Goal: Task Accomplishment & Management: Complete application form

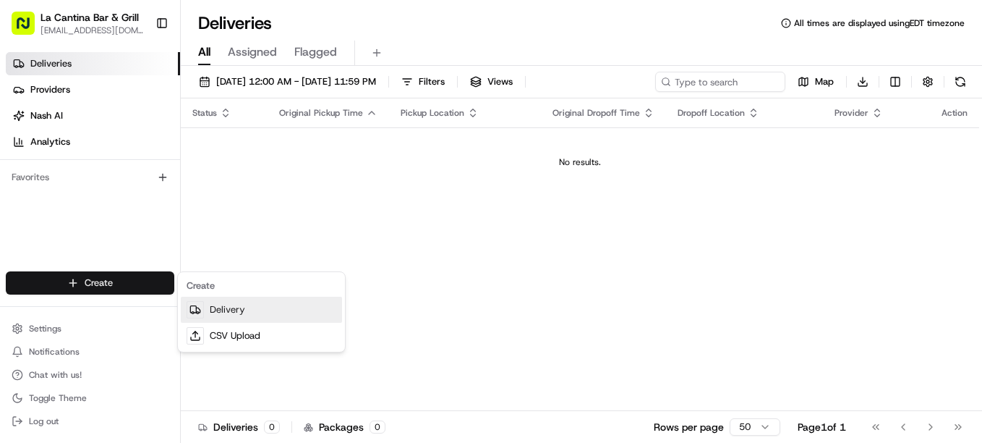
click at [226, 311] on link "Delivery" at bounding box center [261, 310] width 161 height 26
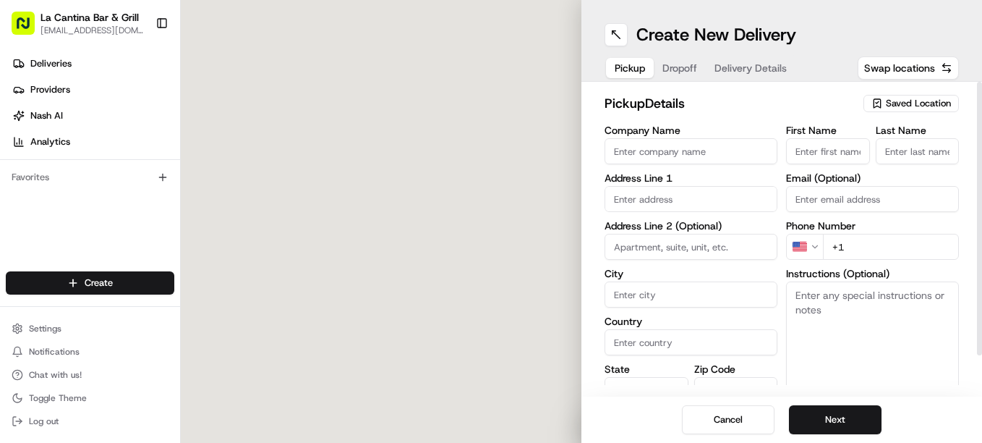
click at [878, 103] on icon "button" at bounding box center [877, 102] width 3 height 2
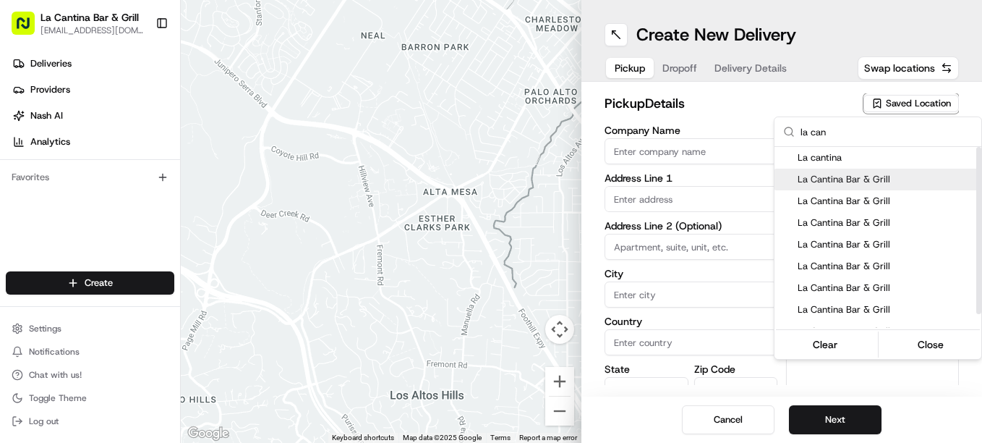
type input "la can"
click at [854, 175] on span "La Cantina Bar & Grill" at bounding box center [887, 179] width 178 height 13
type input "La Cantina Bar & Grill"
type input "[STREET_ADDRESS]"
type input "Plainfield"
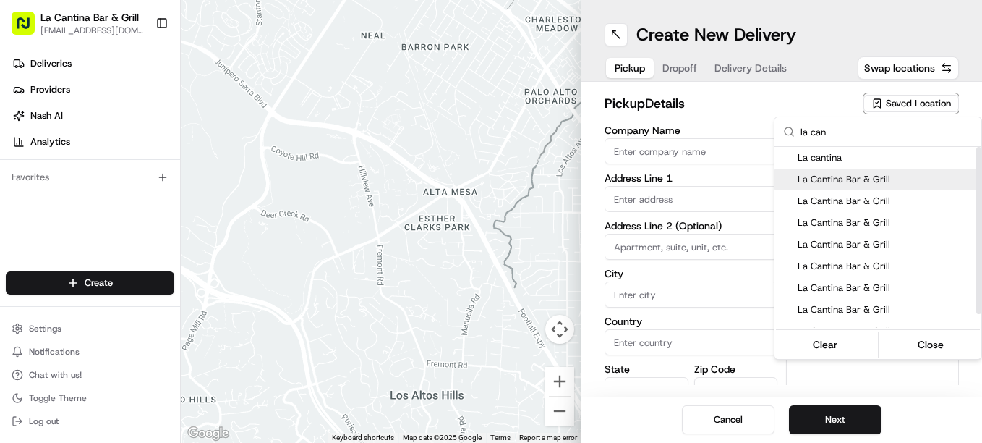
type input "US"
type input "CT"
type input "06374"
type input "[PERSON_NAME]"
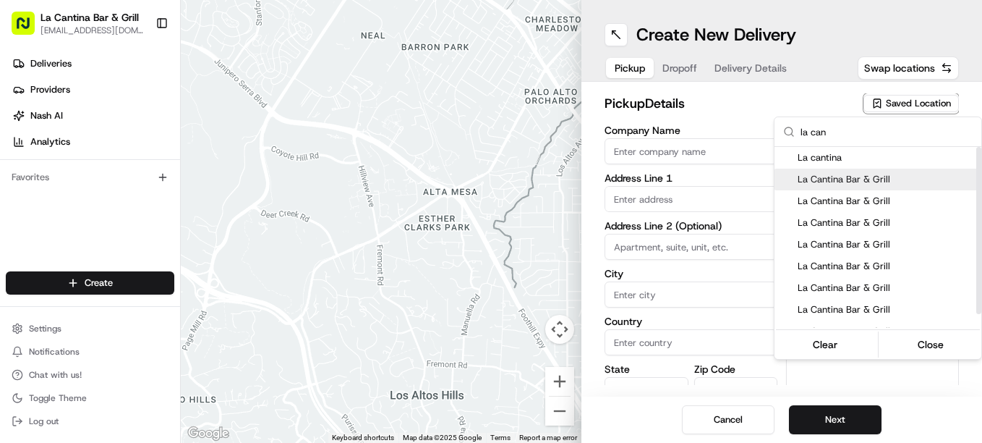
type input "[PHONE_NUMBER]"
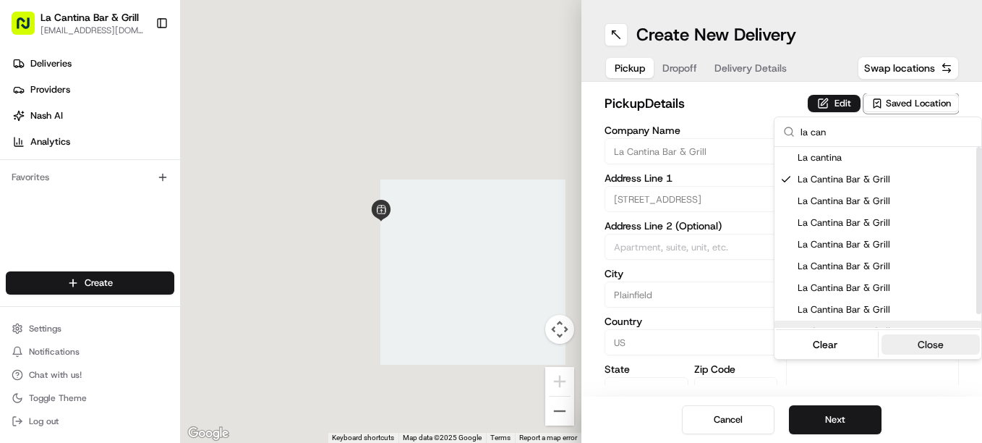
click at [914, 346] on button "Close" at bounding box center [931, 344] width 99 height 20
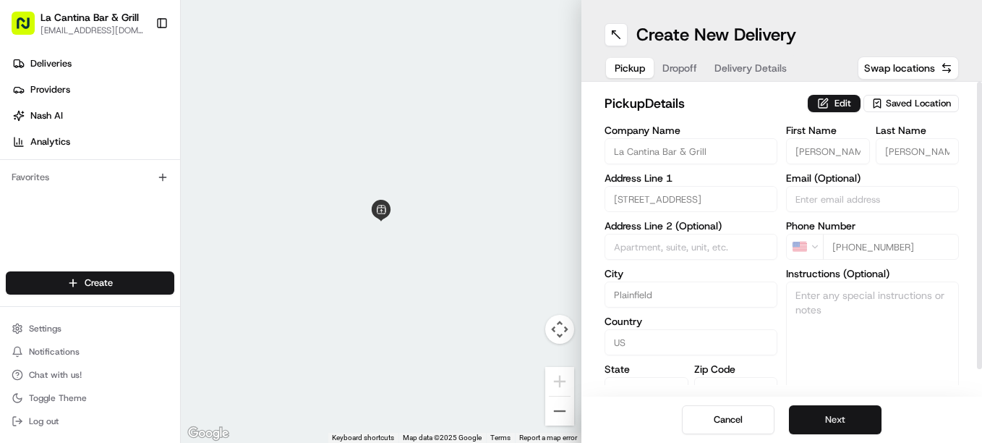
click at [857, 412] on button "Next" at bounding box center [835, 419] width 93 height 29
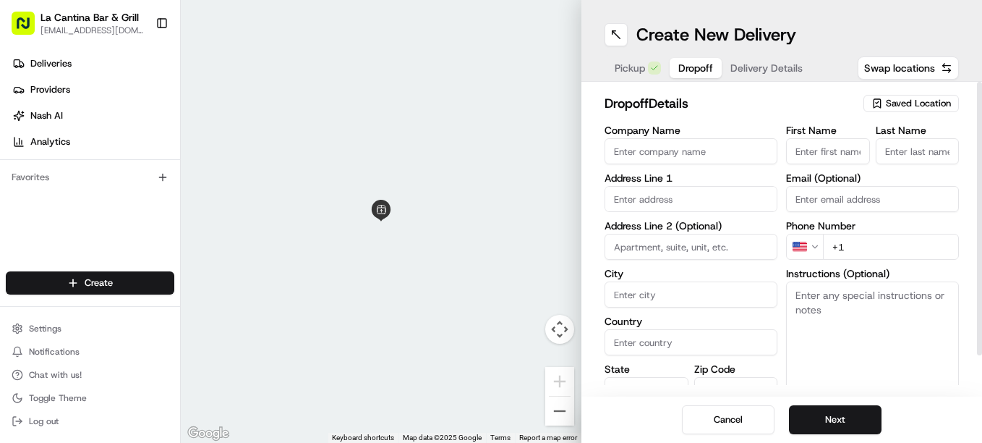
click at [837, 152] on input "First Name" at bounding box center [828, 151] width 84 height 26
type input "[PERSON_NAME]"
type input "[STREET_ADDRESS]"
type input "Plainfield"
type input "[GEOGRAPHIC_DATA]"
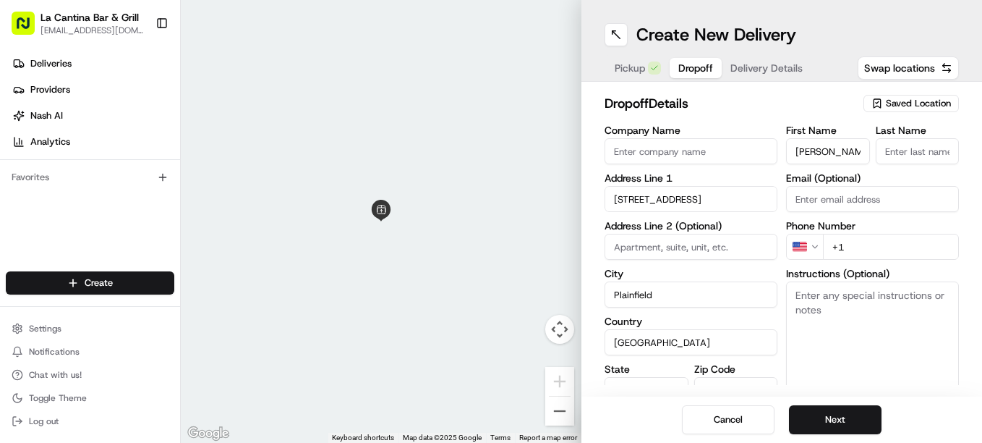
type input "CT"
type input "06374"
type input "[PERSON_NAME]"
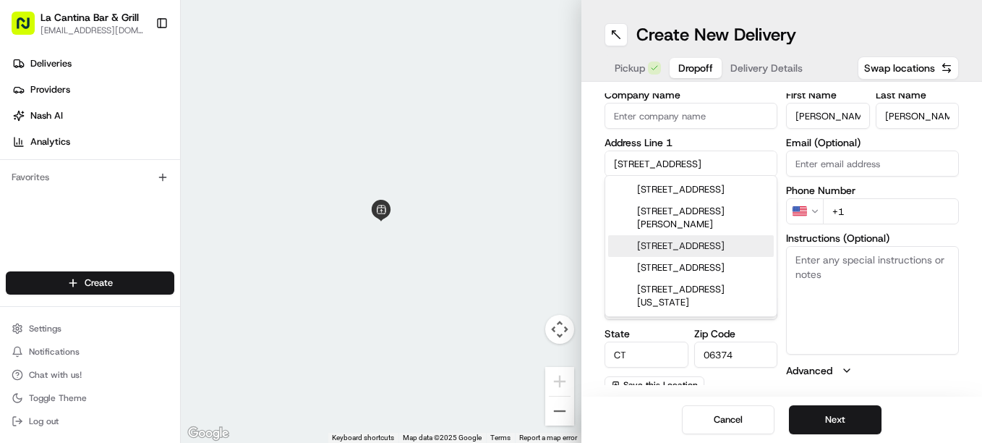
scroll to position [44, 0]
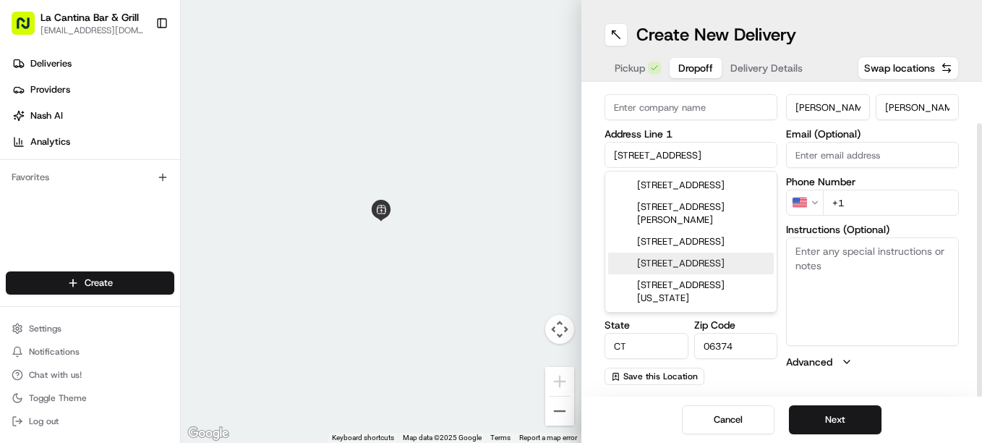
click at [752, 343] on input "06374" at bounding box center [737, 346] width 84 height 26
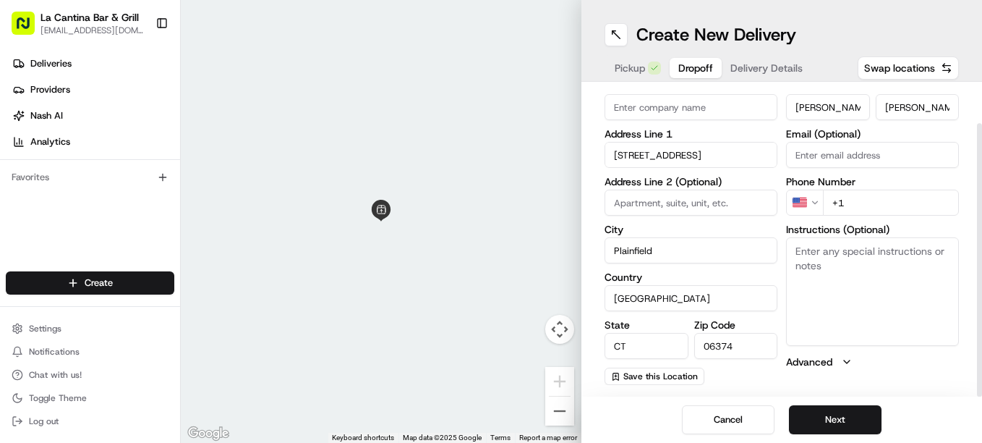
click at [667, 341] on input "CT" at bounding box center [647, 346] width 84 height 26
click at [895, 153] on input "Email (Optional)" at bounding box center [872, 155] width 173 height 26
click at [867, 201] on input "+1" at bounding box center [891, 203] width 136 height 26
type input "[PHONE_NUMBER]"
click at [836, 415] on button "Next" at bounding box center [835, 419] width 93 height 29
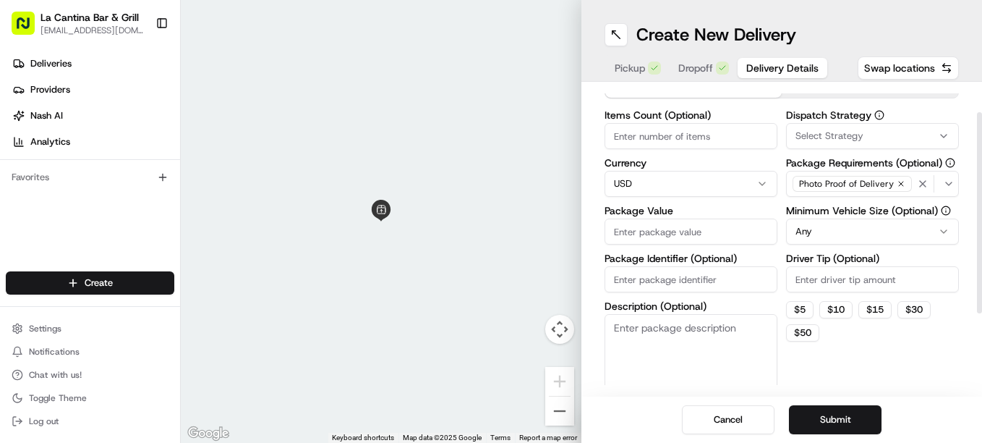
click at [823, 279] on input "Driver Tip (Optional)" at bounding box center [872, 279] width 173 height 26
type input "4.50"
click at [717, 227] on input "Package Value" at bounding box center [691, 231] width 173 height 26
type input "40.05"
click at [814, 423] on button "Submit" at bounding box center [835, 419] width 93 height 29
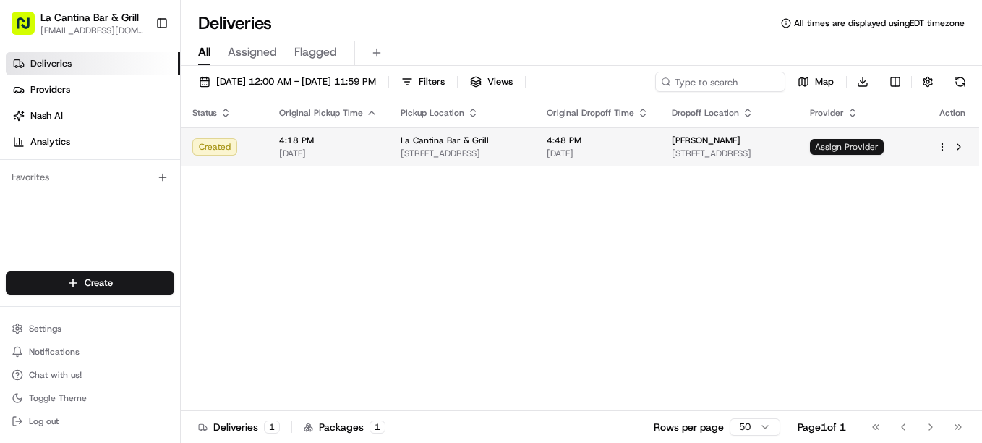
click at [884, 143] on span "Assign Provider" at bounding box center [847, 147] width 74 height 16
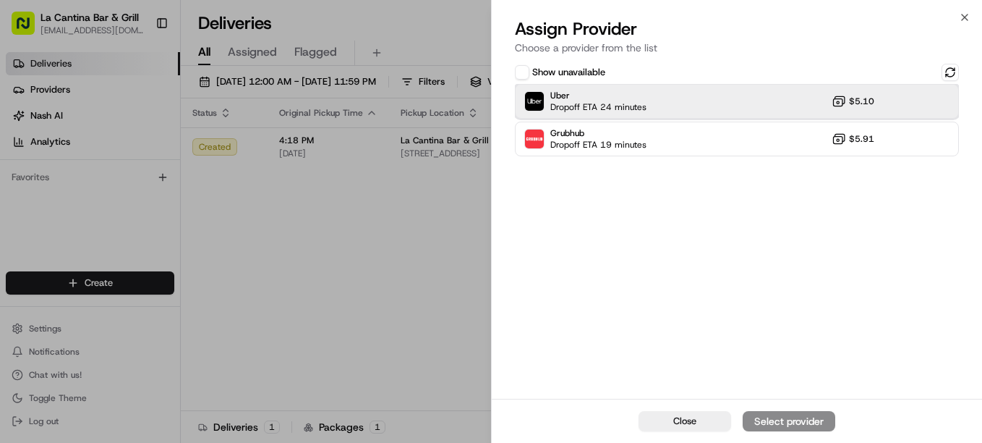
click at [721, 93] on div "Uber Dropoff ETA 24 minutes $5.10" at bounding box center [737, 101] width 444 height 35
drag, startPoint x: 759, startPoint y: 411, endPoint x: 695, endPoint y: 381, distance: 70.5
click at [695, 381] on div "Show unavailable Uber Dropoff ETA 24 minutes $5.10 Grubhub Dropoff ETA 19 minut…" at bounding box center [737, 230] width 490 height 338
click at [760, 417] on div "Assign Provider" at bounding box center [789, 421] width 71 height 14
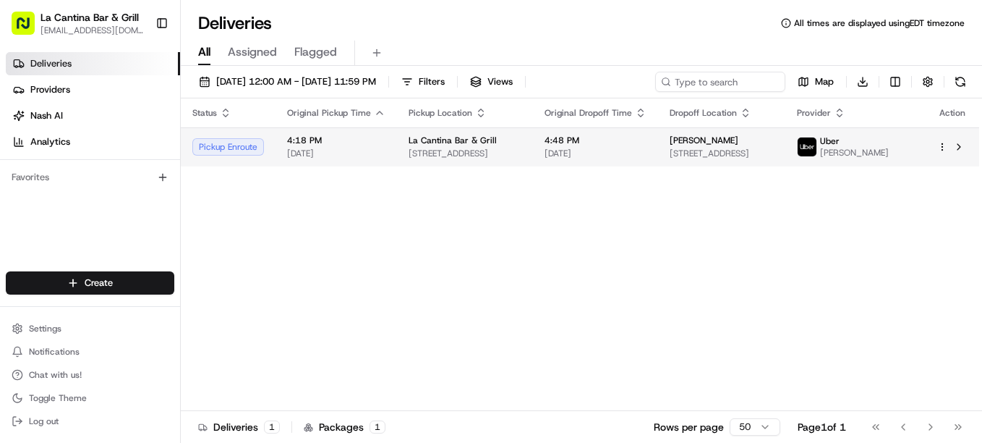
click at [817, 147] on img at bounding box center [807, 146] width 19 height 19
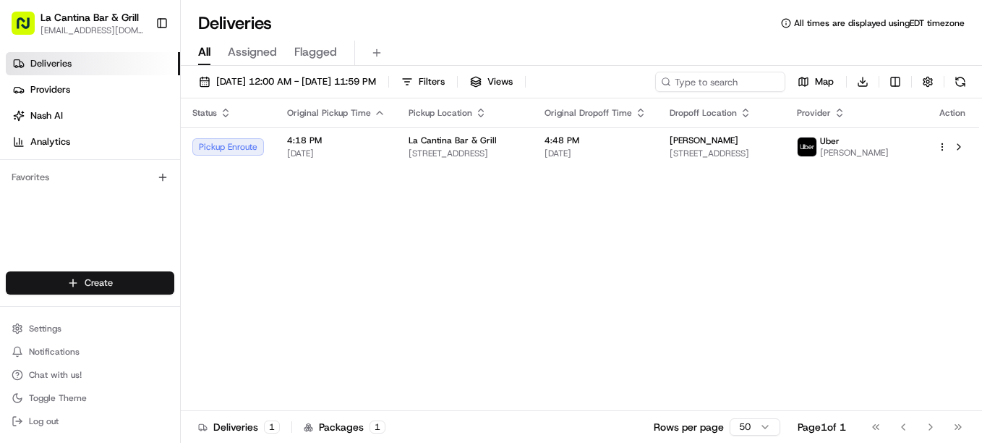
click at [122, 278] on html "La Cantina Bar & Grill [EMAIL_ADDRESS][DOMAIN_NAME] Toggle Sidebar Deliveries P…" at bounding box center [491, 221] width 982 height 443
click at [225, 310] on link "Delivery" at bounding box center [261, 310] width 161 height 26
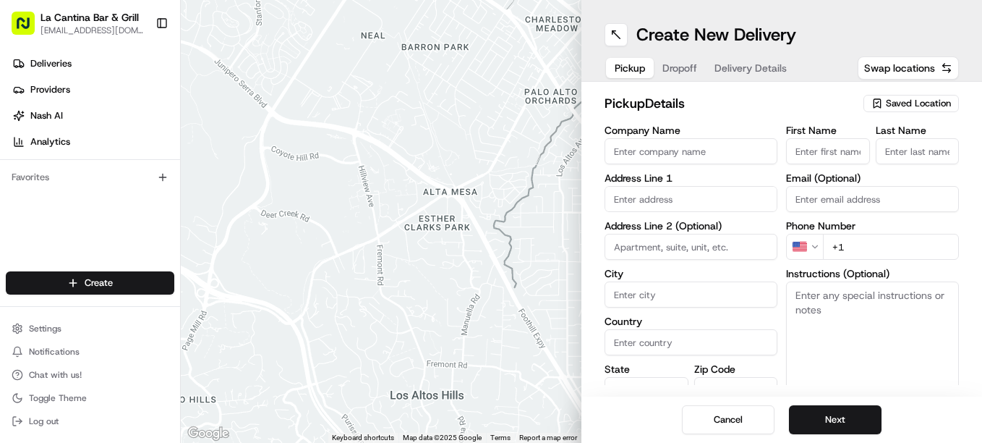
click at [920, 103] on span "Saved Location" at bounding box center [918, 103] width 65 height 13
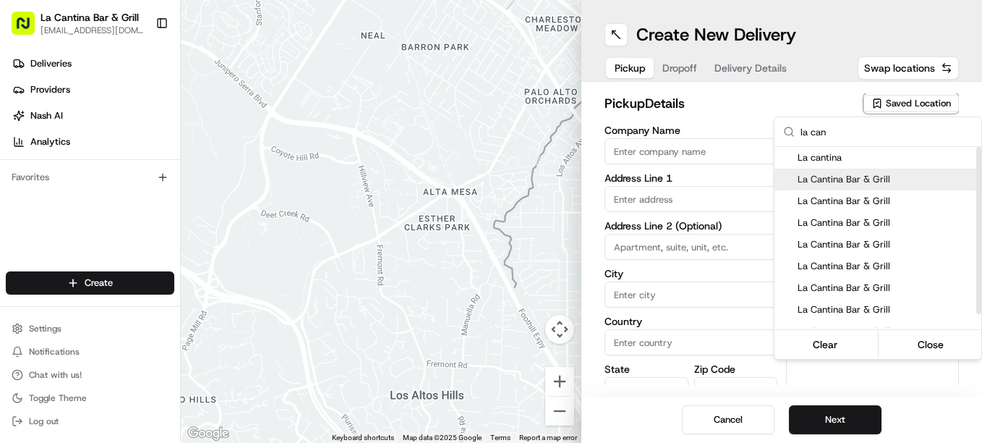
type input "la can"
click at [842, 185] on span "La Cantina Bar & Grill" at bounding box center [887, 179] width 178 height 13
type input "La Cantina Bar & Grill"
type input "[STREET_ADDRESS]"
type input "Plainfield"
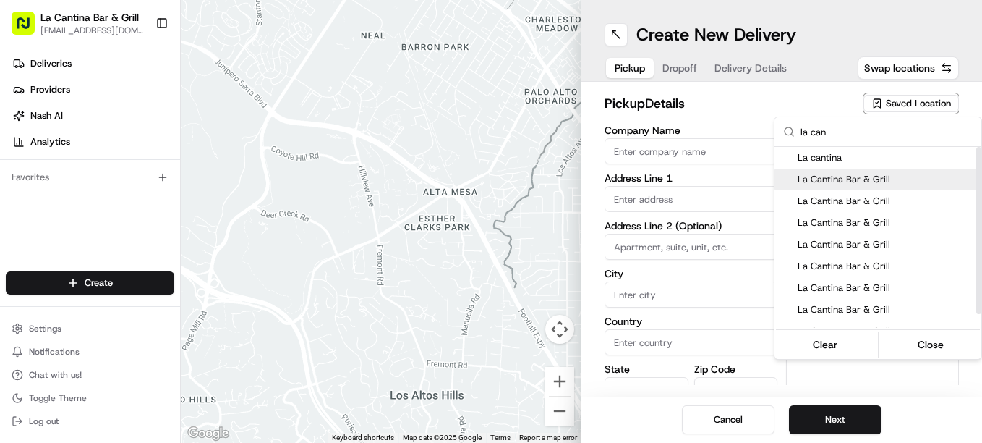
type input "US"
type input "CT"
type input "06374"
type input "[PERSON_NAME]"
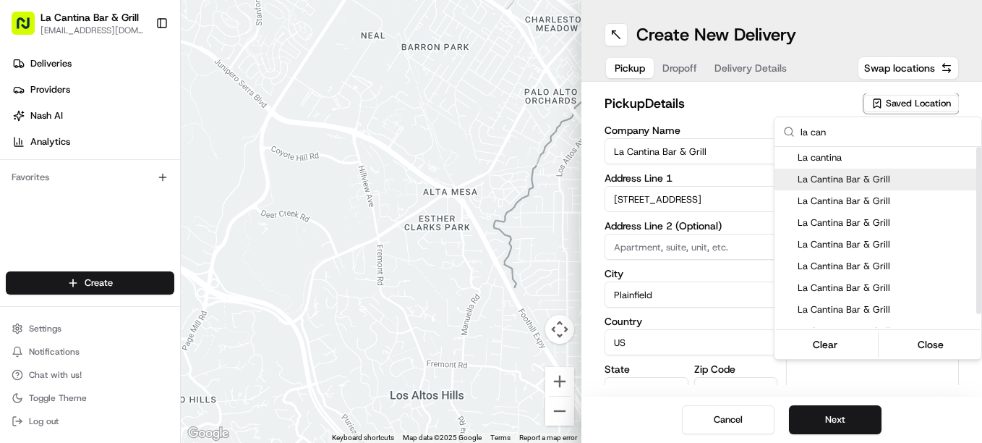
type input "[PHONE_NUMBER]"
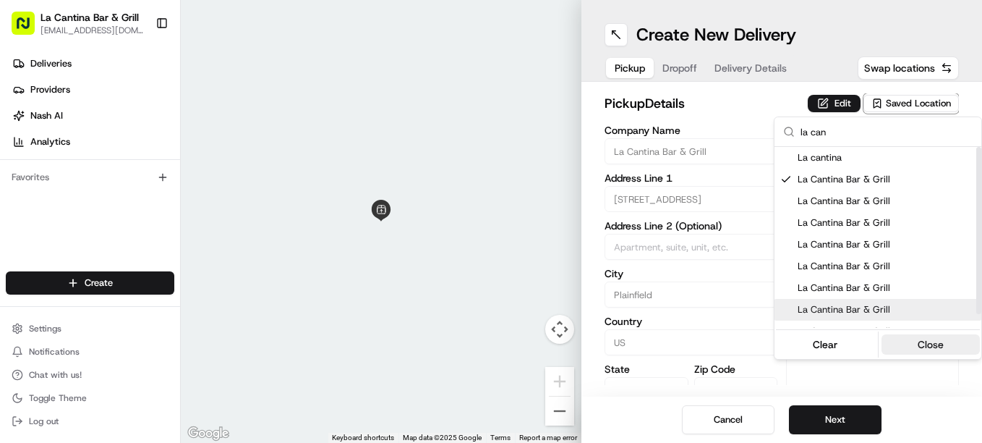
click at [920, 355] on div "Clear Close" at bounding box center [878, 344] width 204 height 26
click at [916, 347] on button "Close" at bounding box center [931, 344] width 99 height 20
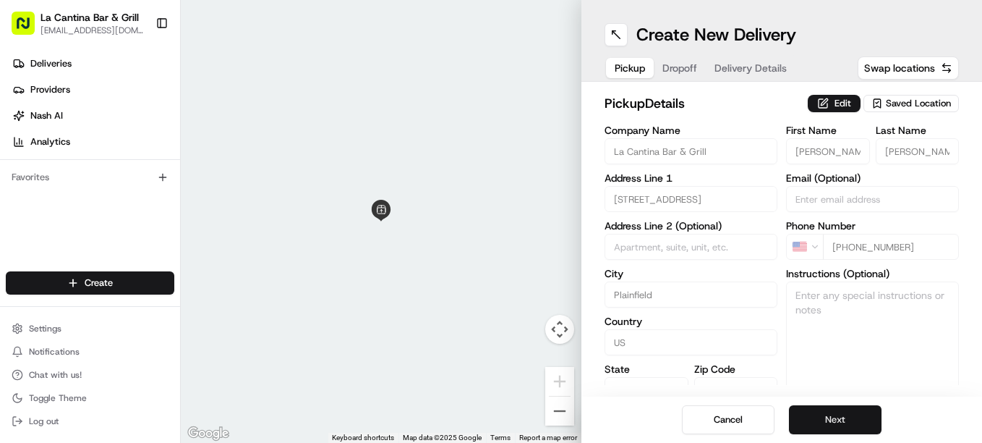
click at [862, 420] on button "Next" at bounding box center [835, 419] width 93 height 29
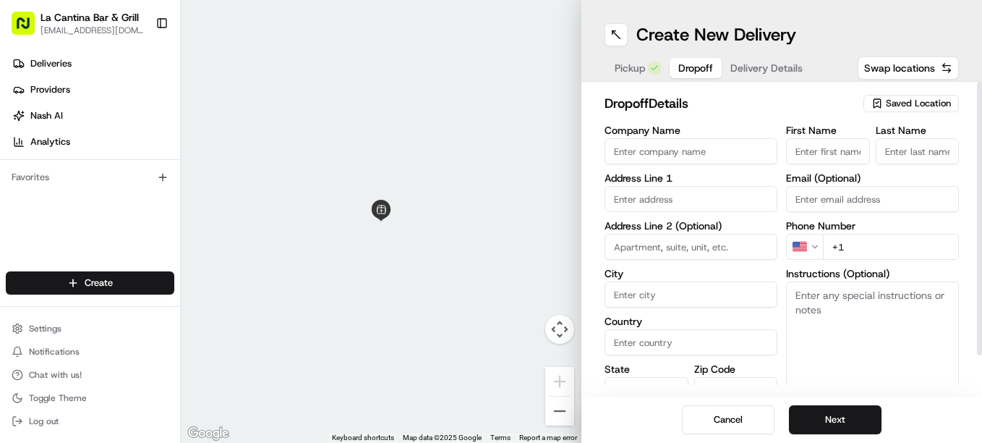
click at [846, 153] on input "First Name" at bounding box center [828, 151] width 84 height 26
type input "grace"
click at [689, 204] on input "text" at bounding box center [691, 199] width 173 height 26
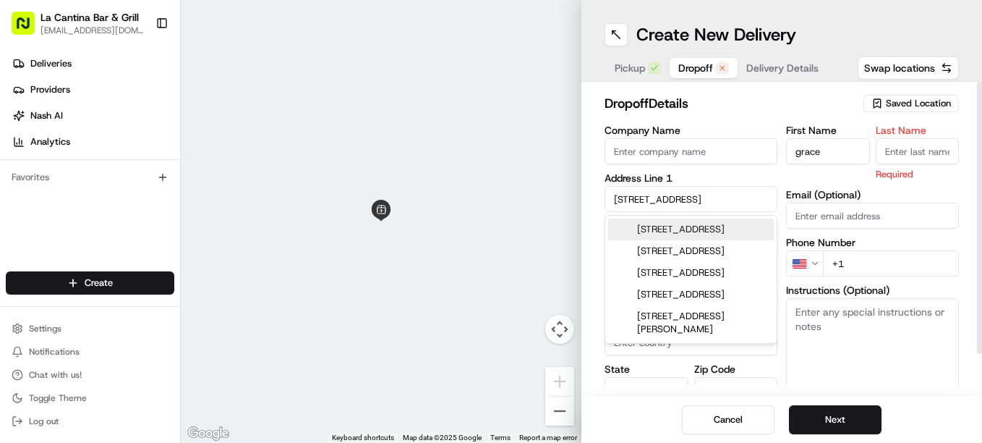
click at [697, 239] on div "[STREET_ADDRESS]" at bounding box center [691, 229] width 166 height 22
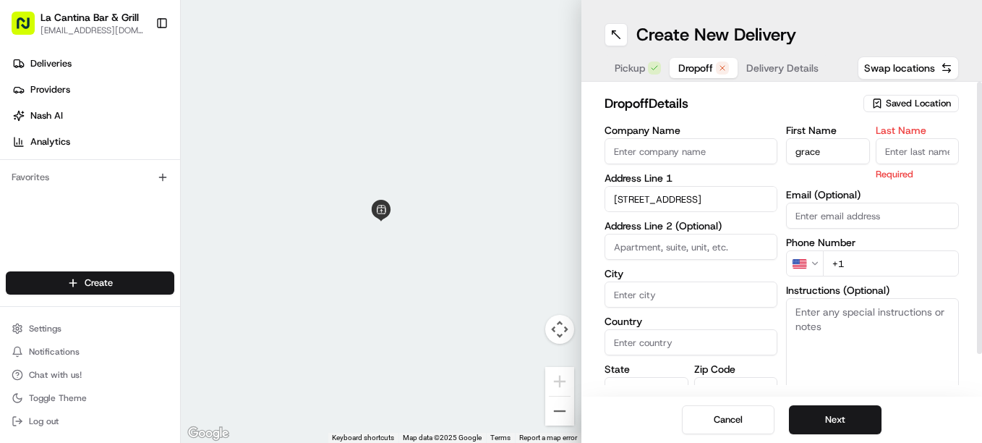
click at [857, 263] on input "+1" at bounding box center [891, 263] width 136 height 26
type input "[STREET_ADDRESS][PERSON_NAME]"
type input "Plainfield"
type input "[GEOGRAPHIC_DATA]"
type input "CT"
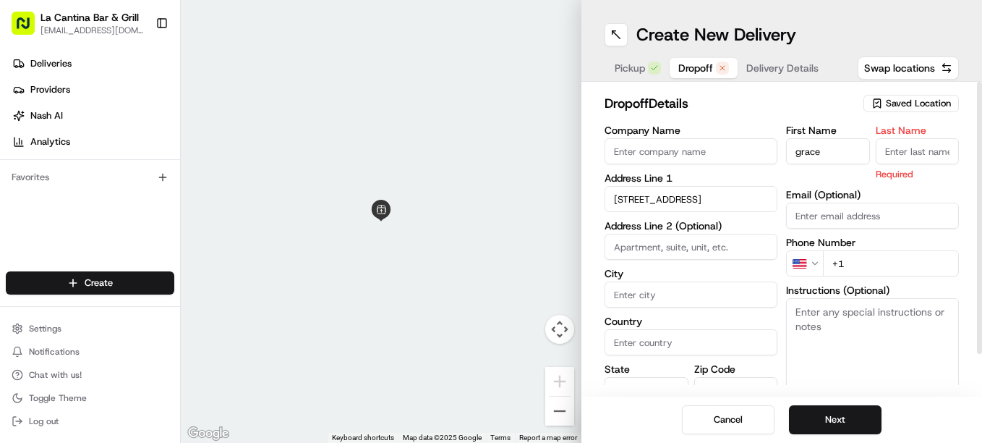
type input "06374"
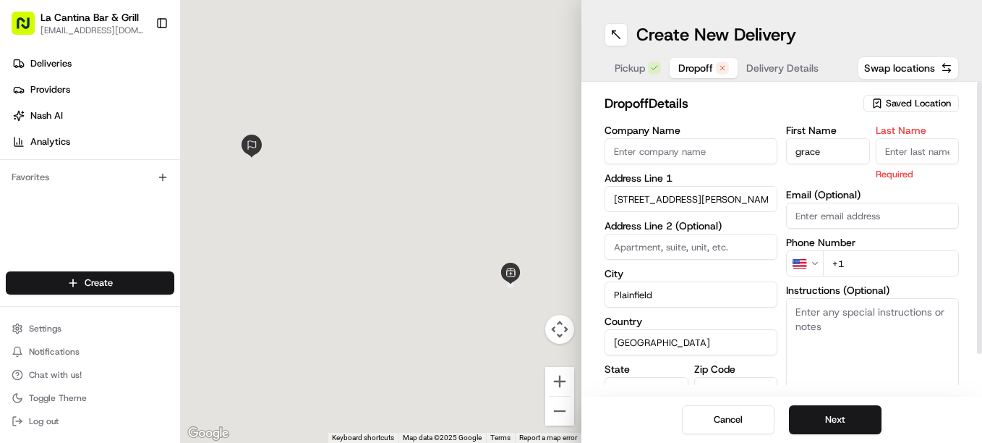
type input "[STREET_ADDRESS]"
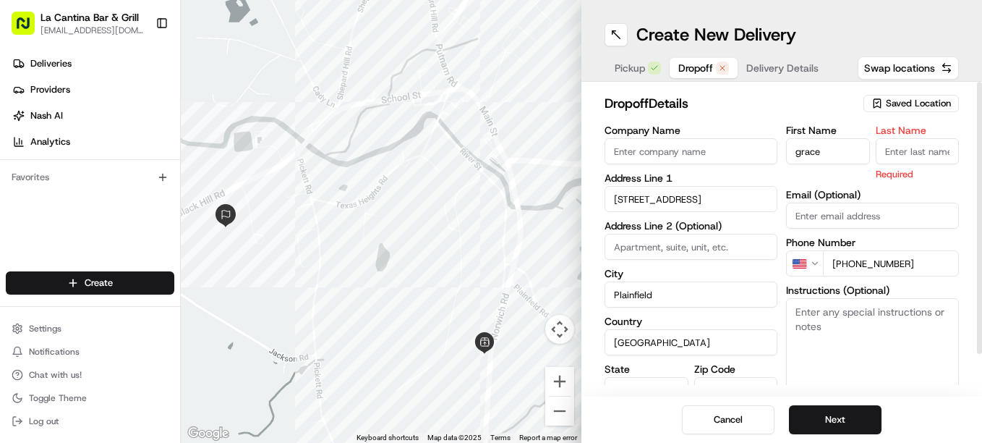
type input "[PHONE_NUMBER]"
click at [916, 145] on input "Last Name" at bounding box center [918, 151] width 84 height 26
type input "."
click at [841, 414] on button "Next" at bounding box center [835, 419] width 93 height 29
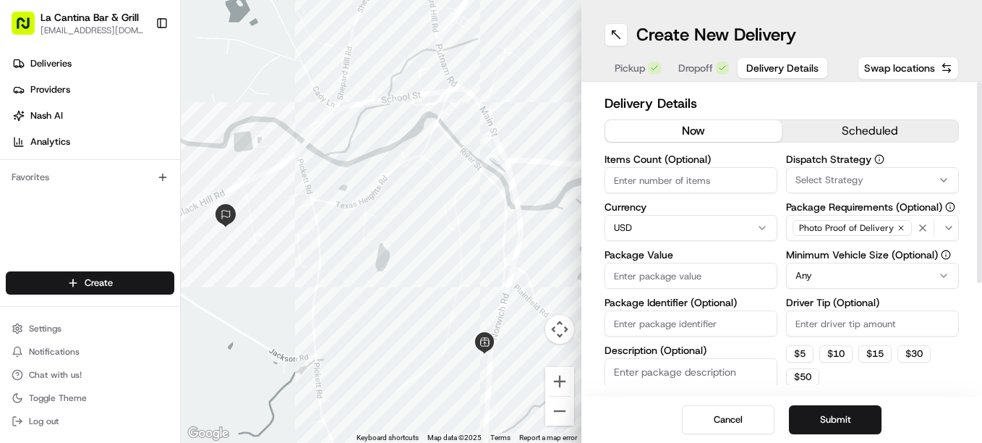
click at [802, 322] on input "Driver Tip (Optional)" at bounding box center [872, 323] width 173 height 26
type input "5.00"
click at [674, 274] on input "Package Value" at bounding box center [691, 276] width 173 height 26
type input "53.31"
click at [841, 418] on button "Submit" at bounding box center [835, 419] width 93 height 29
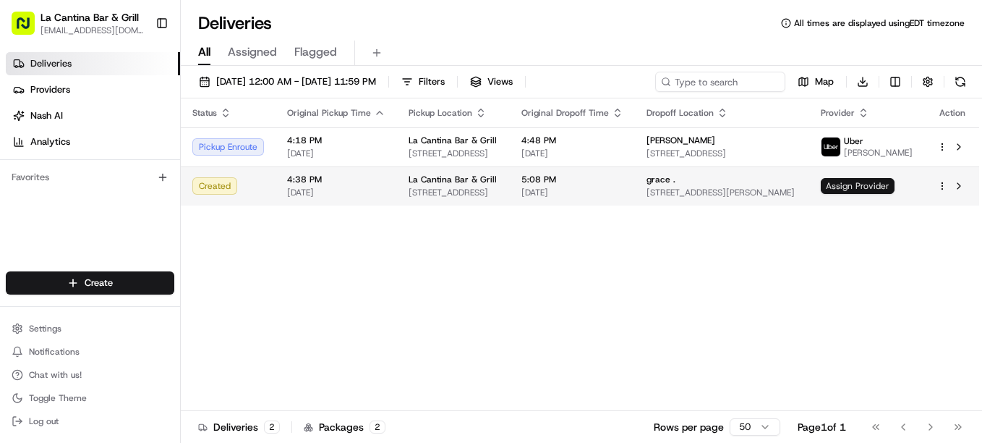
click at [882, 184] on span "Assign Provider" at bounding box center [858, 186] width 74 height 16
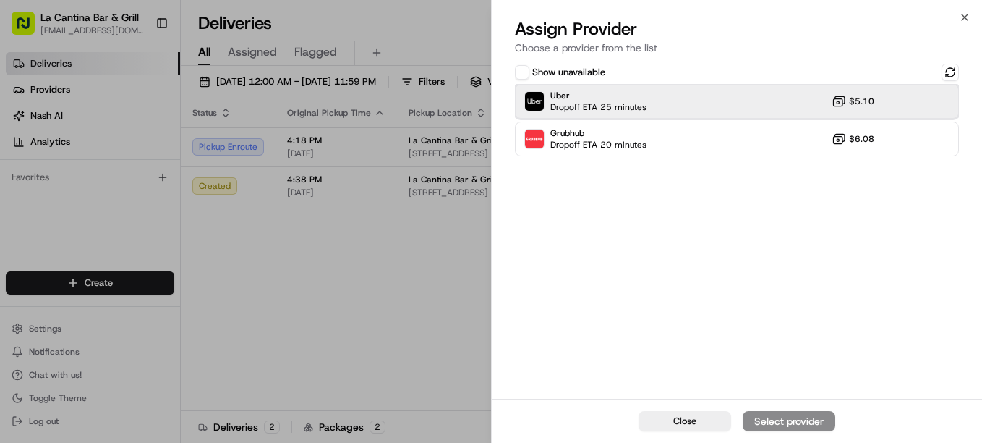
click at [711, 106] on div "Uber Dropoff ETA 25 minutes $5.10" at bounding box center [737, 101] width 444 height 35
click at [756, 418] on div "Assign Provider" at bounding box center [789, 421] width 71 height 14
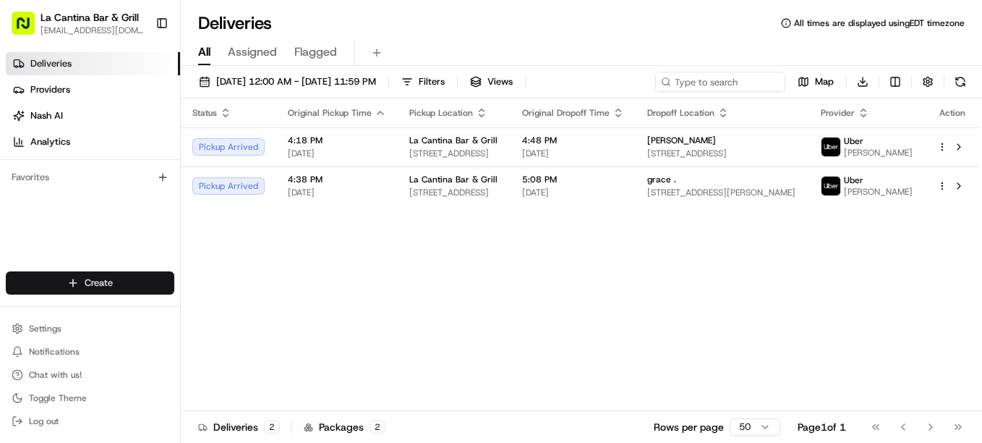
click at [98, 282] on html "La Cantina Bar & Grill [EMAIL_ADDRESS][DOMAIN_NAME] Toggle Sidebar Deliveries P…" at bounding box center [491, 221] width 982 height 443
click at [214, 307] on link "Delivery" at bounding box center [261, 310] width 161 height 26
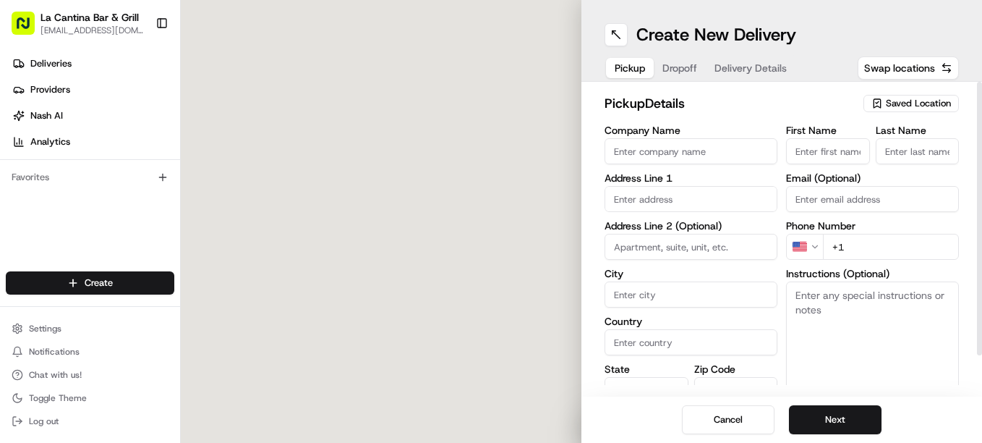
click at [875, 103] on icon "button" at bounding box center [878, 104] width 12 height 12
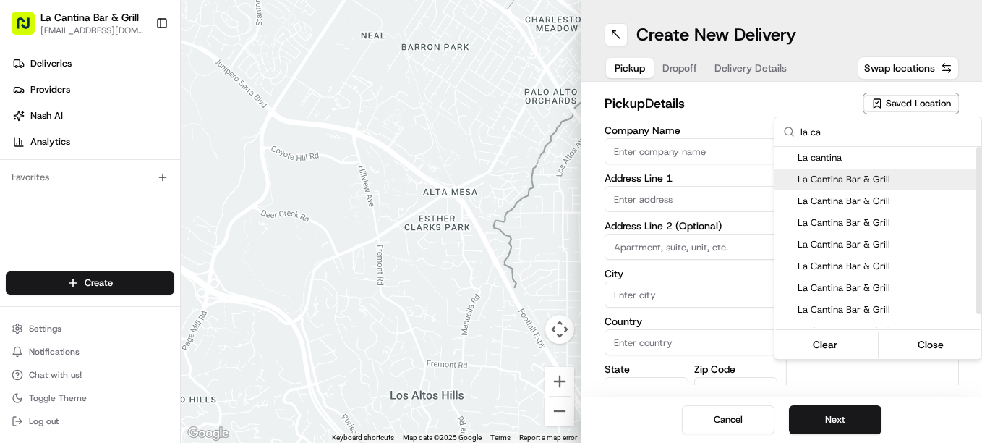
type input "la ca"
click at [859, 180] on span "La Cantina Bar & Grill" at bounding box center [887, 179] width 178 height 13
type input "La Cantina Bar & Grill"
type input "[STREET_ADDRESS]"
type input "Plainfield"
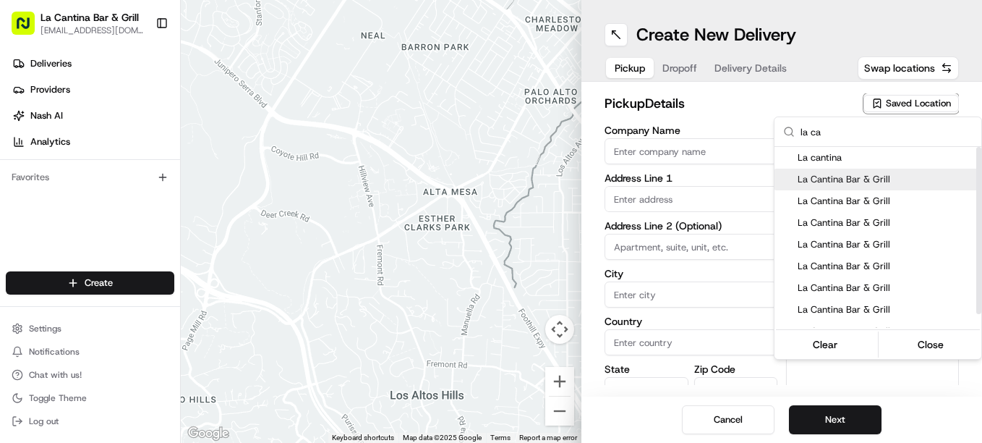
type input "US"
type input "CT"
type input "06374"
type input "[PERSON_NAME]"
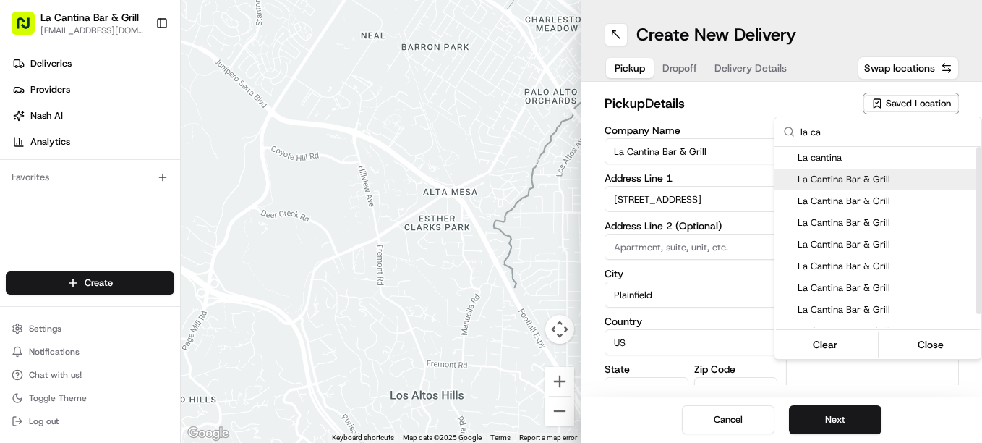
type input "[PHONE_NUMBER]"
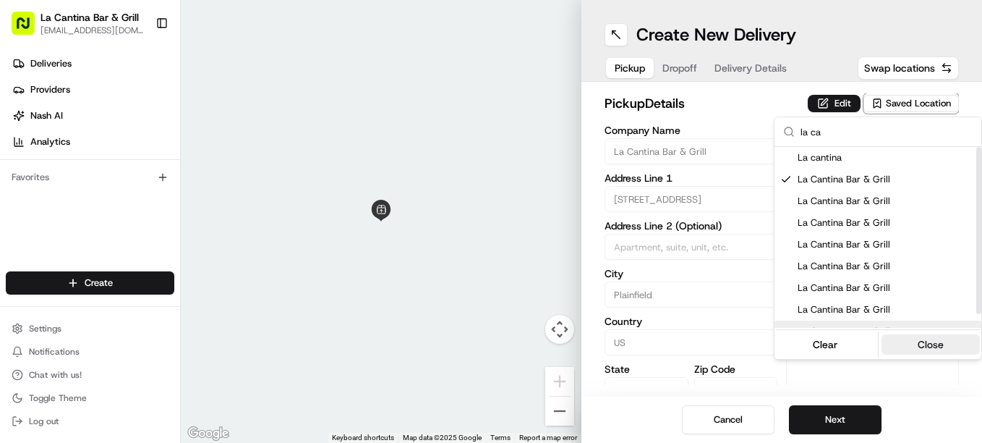
click at [933, 341] on button "Close" at bounding box center [931, 344] width 99 height 20
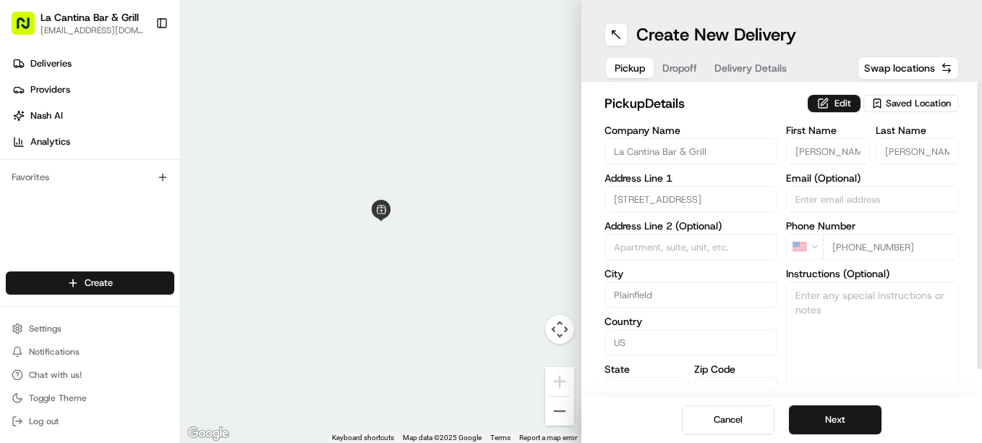
click at [859, 413] on button "Next" at bounding box center [835, 419] width 93 height 29
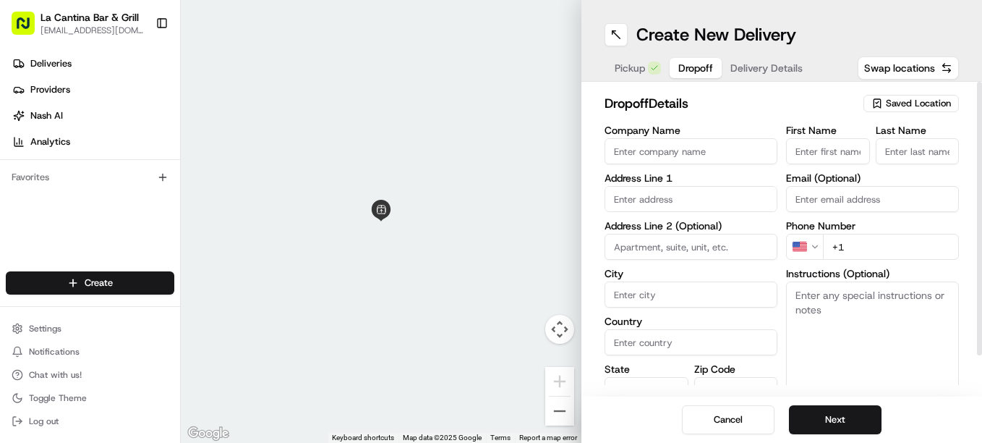
click at [820, 150] on input "First Name" at bounding box center [828, 151] width 84 height 26
type input "[PERSON_NAME]"
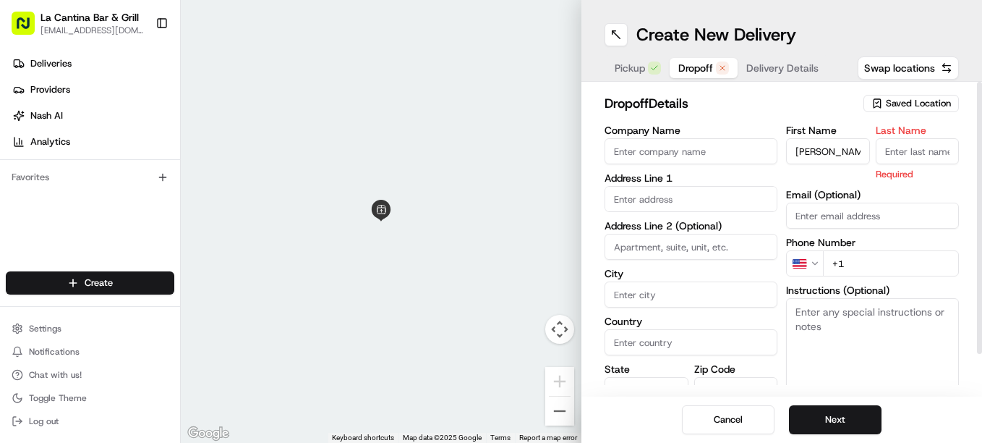
click at [903, 150] on input "Last Name" at bounding box center [918, 151] width 84 height 26
type input "l"
click at [664, 200] on input "text" at bounding box center [691, 199] width 173 height 26
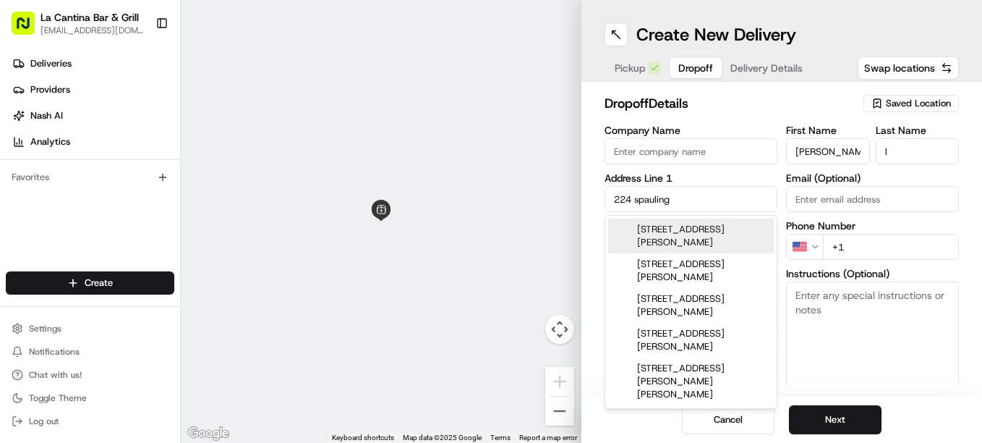
click at [739, 230] on div "[STREET_ADDRESS][PERSON_NAME]" at bounding box center [691, 235] width 166 height 35
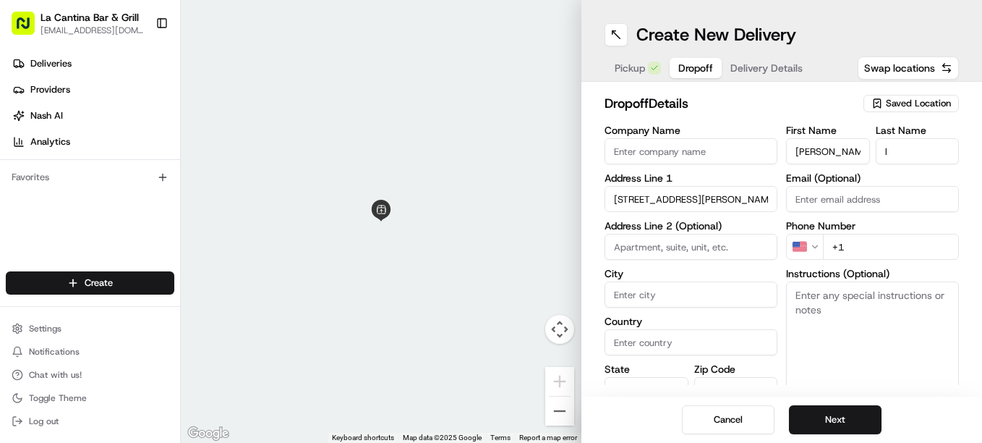
click at [868, 245] on input "+1" at bounding box center [891, 247] width 136 height 26
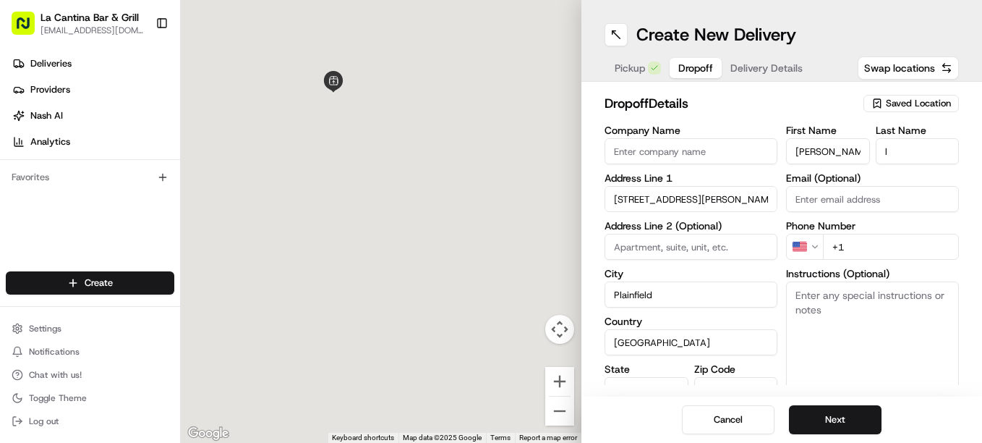
type input "[STREET_ADDRESS][PERSON_NAME]"
type input "Plainfield"
type input "[GEOGRAPHIC_DATA]"
type input "CT"
type input "06374"
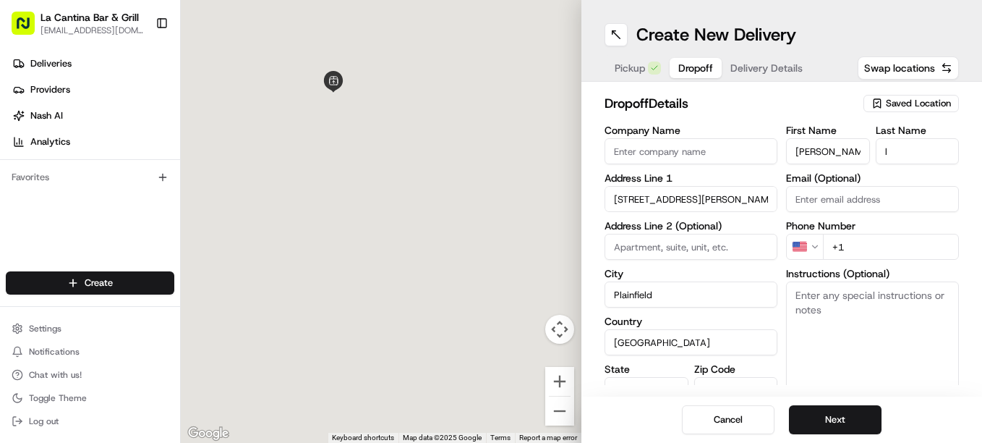
type input "[STREET_ADDRESS][PERSON_NAME]"
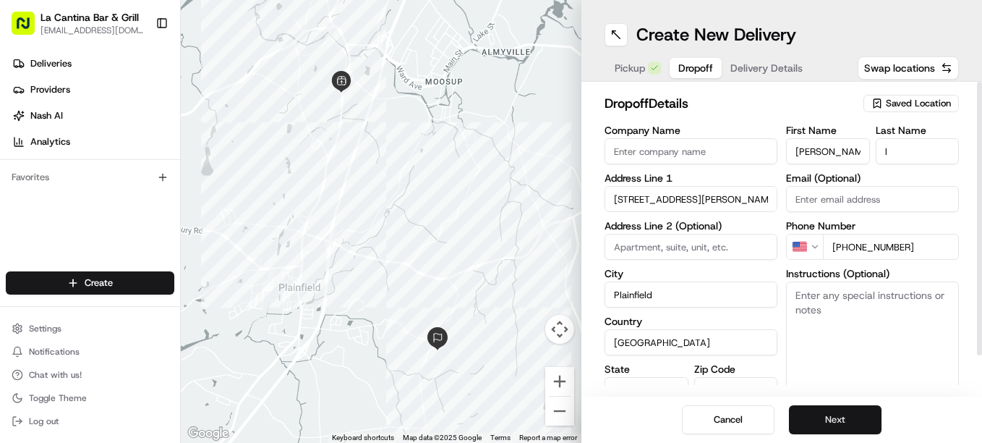
type input "[PHONE_NUMBER]"
click at [854, 413] on button "Next" at bounding box center [835, 419] width 93 height 29
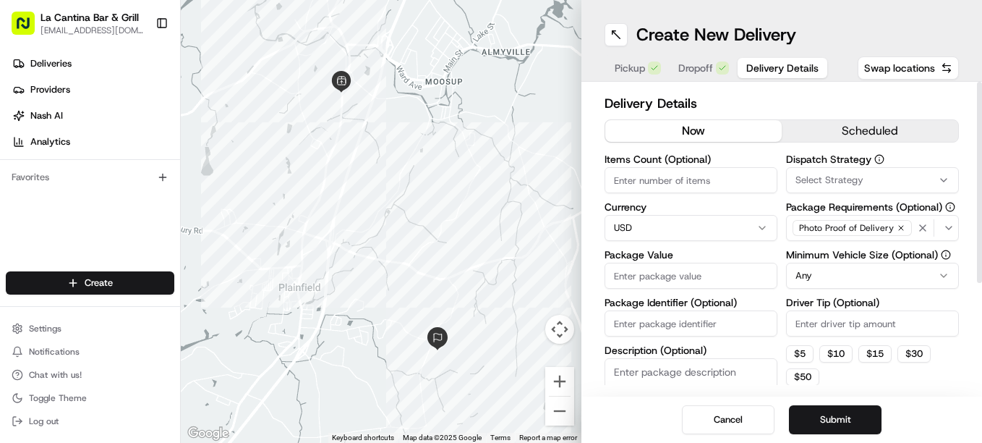
click at [829, 325] on input "Driver Tip (Optional)" at bounding box center [872, 323] width 173 height 26
click at [696, 272] on input "Package Value" at bounding box center [691, 276] width 173 height 26
type input "37.74"
click at [830, 419] on button "Submit" at bounding box center [835, 419] width 93 height 29
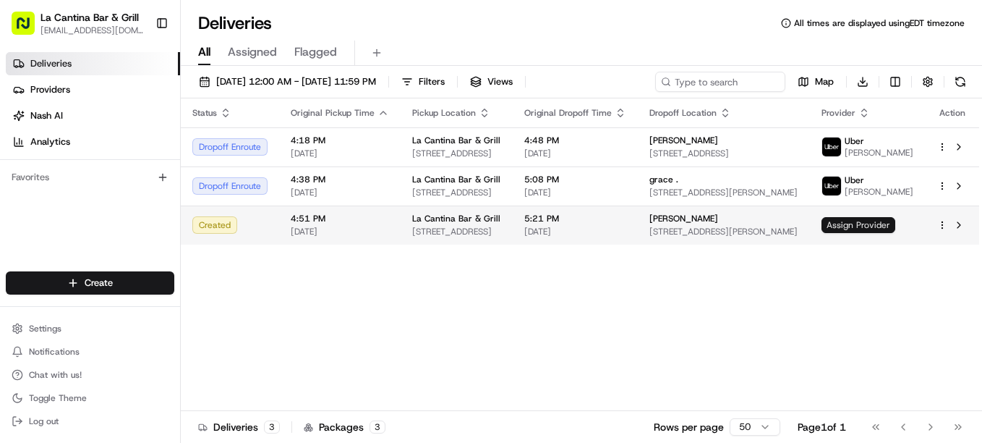
click at [870, 223] on span "Assign Provider" at bounding box center [859, 225] width 74 height 16
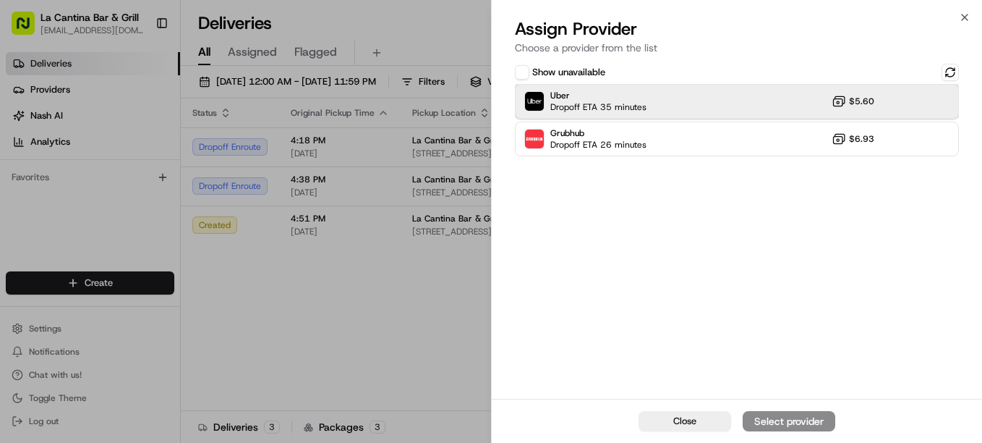
click at [611, 100] on span "Uber" at bounding box center [599, 96] width 96 height 12
click at [788, 420] on div "Assign Provider" at bounding box center [789, 421] width 71 height 14
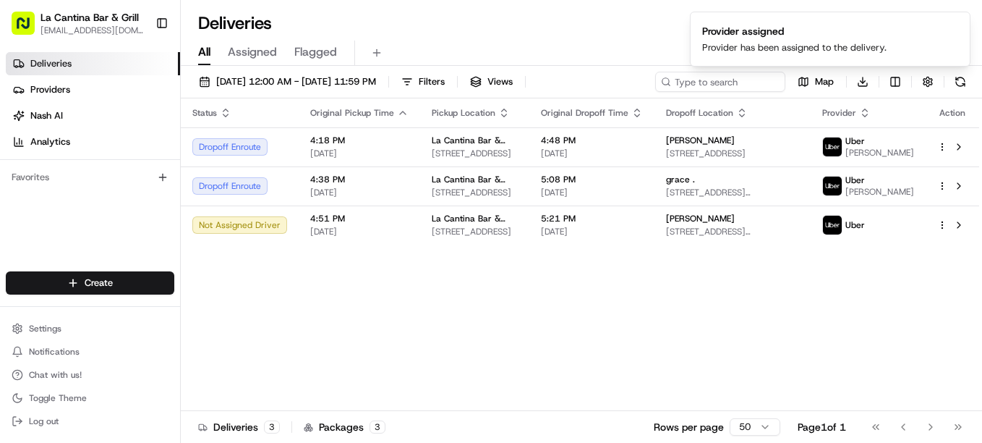
click at [422, 320] on div "Status Original Pickup Time Pickup Location Original Dropoff Time Dropoff Locat…" at bounding box center [580, 254] width 799 height 313
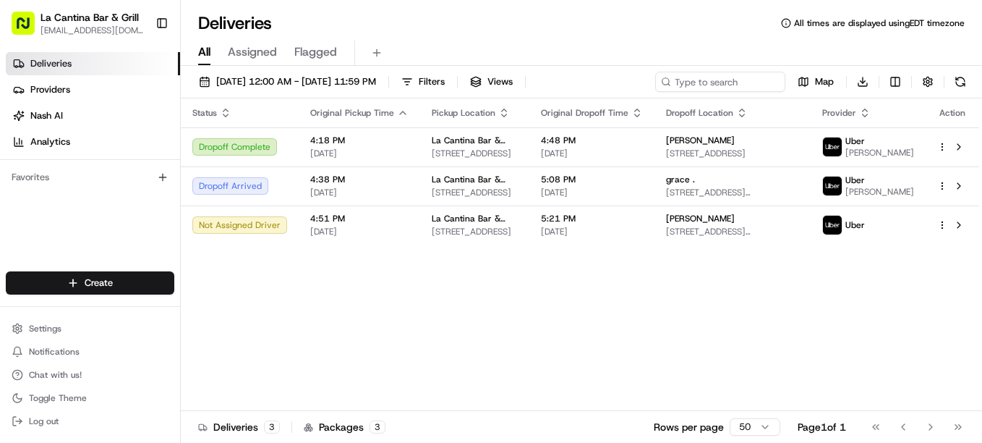
click at [869, 309] on div "Status Original Pickup Time Pickup Location Original Dropoff Time Dropoff Locat…" at bounding box center [580, 254] width 799 height 313
click at [102, 280] on html "La Cantina Bar & Grill [EMAIL_ADDRESS][DOMAIN_NAME] Toggle Sidebar Deliveries P…" at bounding box center [491, 221] width 982 height 443
click at [952, 375] on html "La Cantina Bar & Grill [EMAIL_ADDRESS][DOMAIN_NAME] Toggle Sidebar Deliveries P…" at bounding box center [491, 221] width 982 height 443
click at [732, 275] on html "La Cantina Bar & Grill [EMAIL_ADDRESS][DOMAIN_NAME] Toggle Sidebar Deliveries P…" at bounding box center [491, 221] width 982 height 443
click at [407, 293] on div "Status Original Pickup Time Pickup Location Original Dropoff Time Dropoff Locat…" at bounding box center [580, 254] width 799 height 313
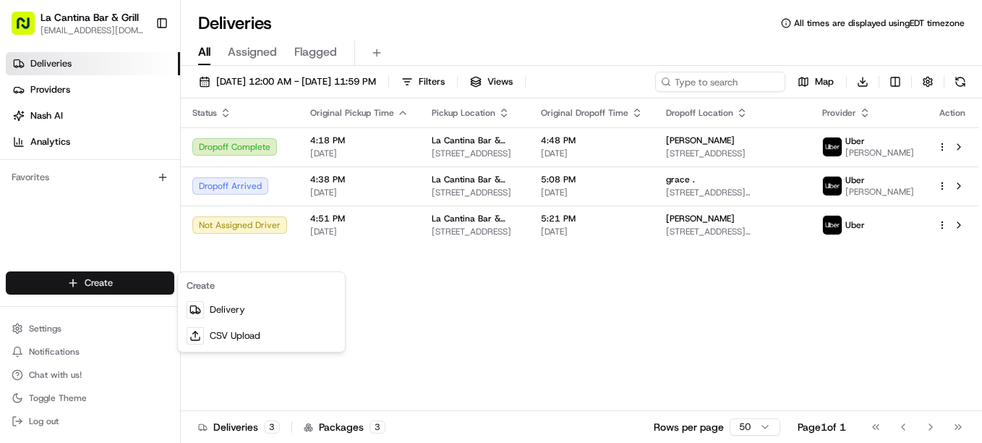
click at [407, 293] on div "Status Original Pickup Time Pickup Location Original Dropoff Time Dropoff Locat…" at bounding box center [580, 254] width 799 height 313
click at [409, 386] on div "Status Original Pickup Time Pickup Location Original Dropoff Time Dropoff Locat…" at bounding box center [580, 254] width 799 height 313
click at [411, 374] on div "Status Original Pickup Time Pickup Location Original Dropoff Time Dropoff Locat…" at bounding box center [580, 254] width 799 height 313
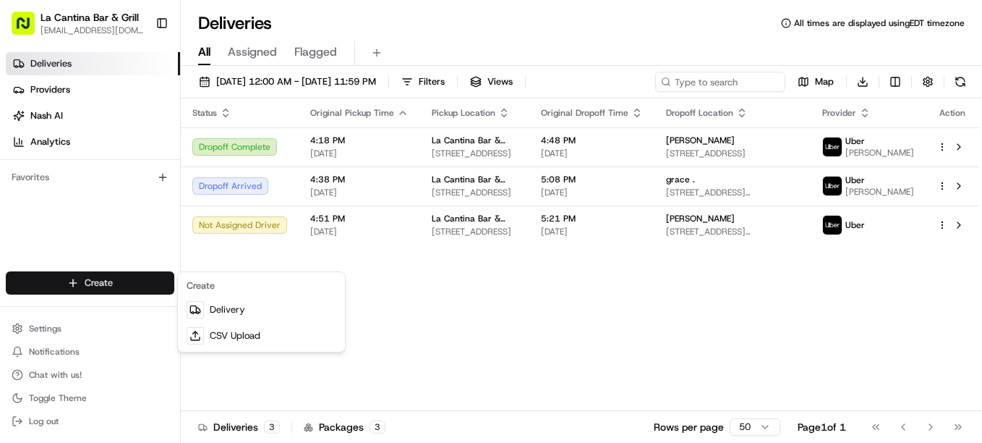
click at [411, 374] on div "Status Original Pickup Time Pickup Location Original Dropoff Time Dropoff Locat…" at bounding box center [580, 254] width 799 height 313
click at [344, 311] on div "Status Original Pickup Time Pickup Location Original Dropoff Time Dropoff Locat…" at bounding box center [580, 254] width 799 height 313
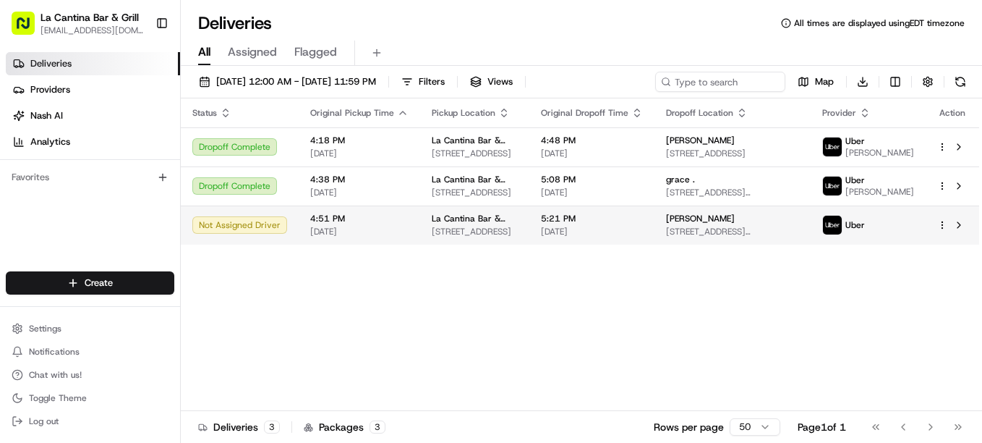
click at [943, 239] on html "La Cantina Bar & Grill [EMAIL_ADDRESS][DOMAIN_NAME] Toggle Sidebar Deliveries P…" at bounding box center [491, 221] width 982 height 443
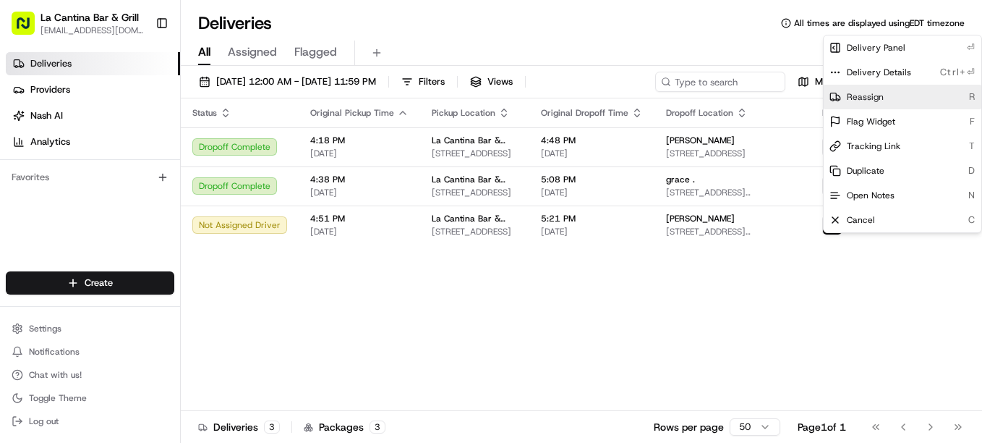
click at [865, 93] on span "Reassign" at bounding box center [865, 97] width 37 height 12
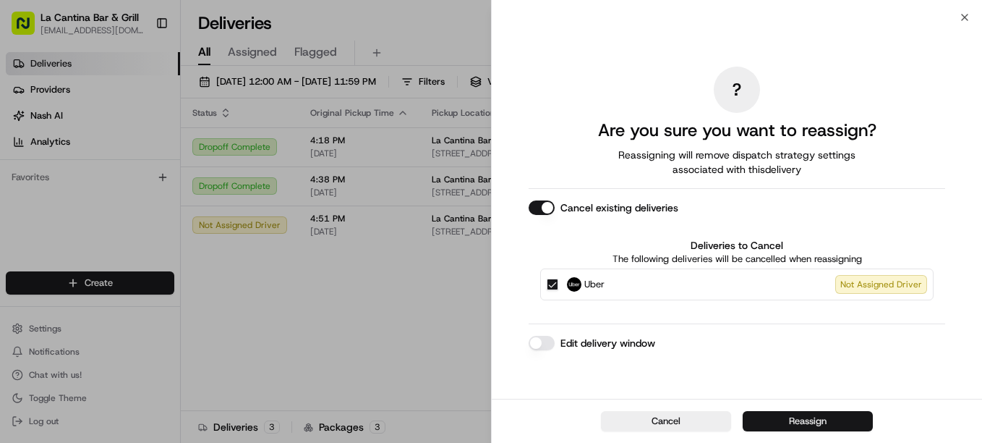
click at [807, 417] on button "Reassign" at bounding box center [808, 421] width 130 height 20
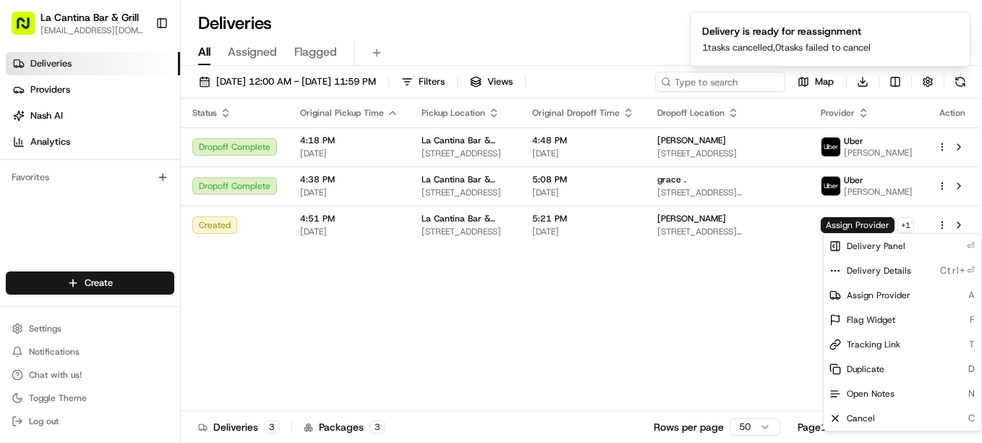
click at [451, 315] on div "Status Original Pickup Time Pickup Location Original Dropoff Time Dropoff Locat…" at bounding box center [580, 254] width 799 height 313
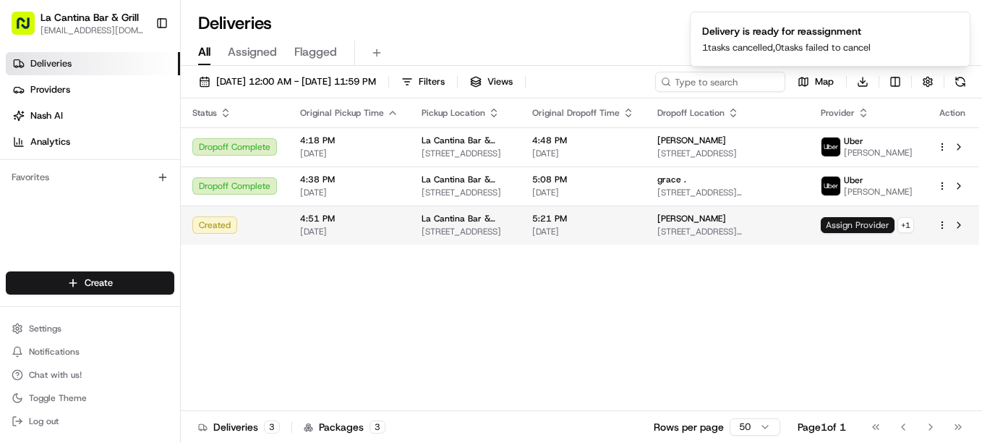
click at [831, 223] on span "Assign Provider" at bounding box center [858, 225] width 74 height 16
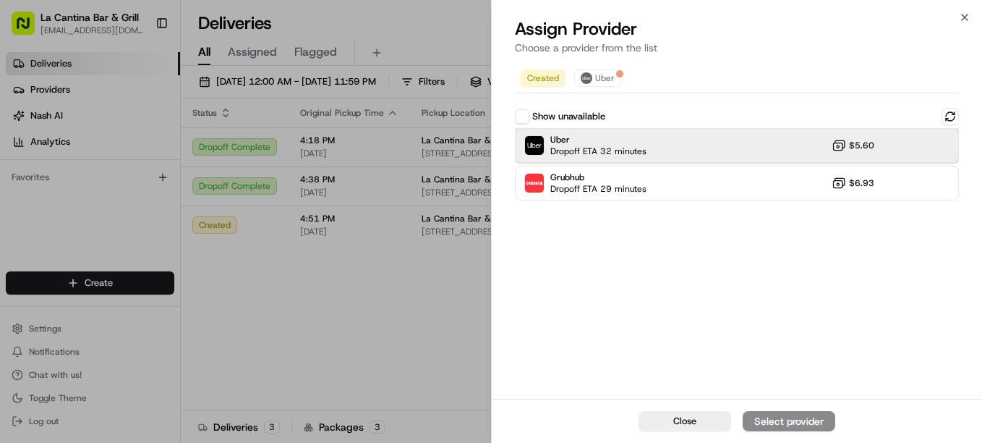
click at [702, 146] on div "Uber Dropoff ETA 32 minutes $5.60" at bounding box center [737, 145] width 444 height 35
click at [760, 419] on div "Assign Provider" at bounding box center [789, 421] width 71 height 14
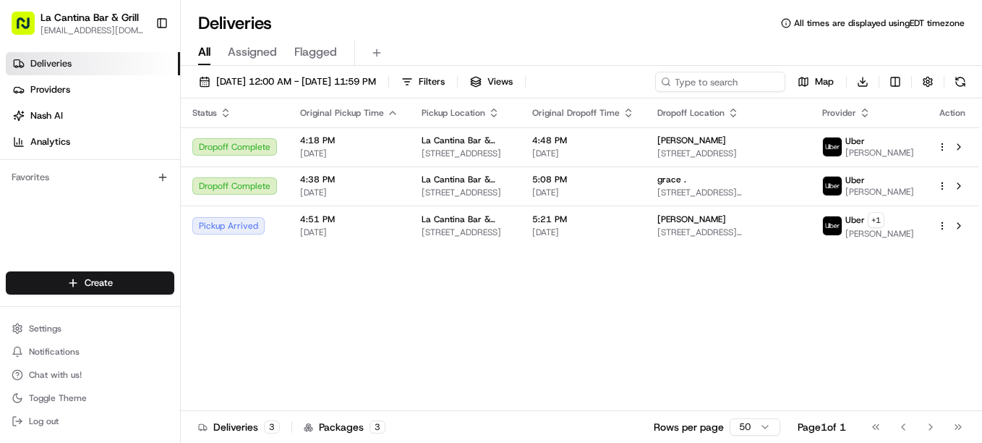
click at [150, 285] on html "La Cantina Bar & Grill lacantinabargrill@gmail.com Toggle Sidebar Deliveries Pr…" at bounding box center [491, 221] width 982 height 443
click at [215, 310] on link "Delivery" at bounding box center [261, 310] width 161 height 26
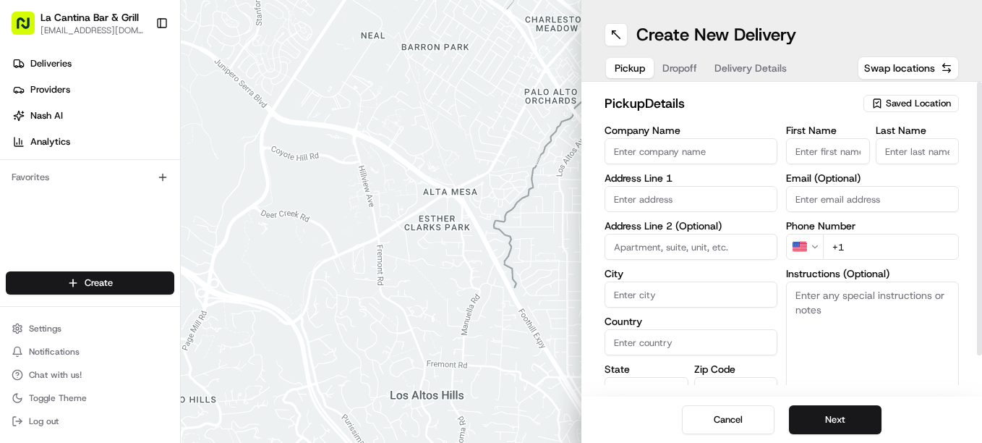
click at [901, 101] on span "Saved Location" at bounding box center [918, 103] width 65 height 13
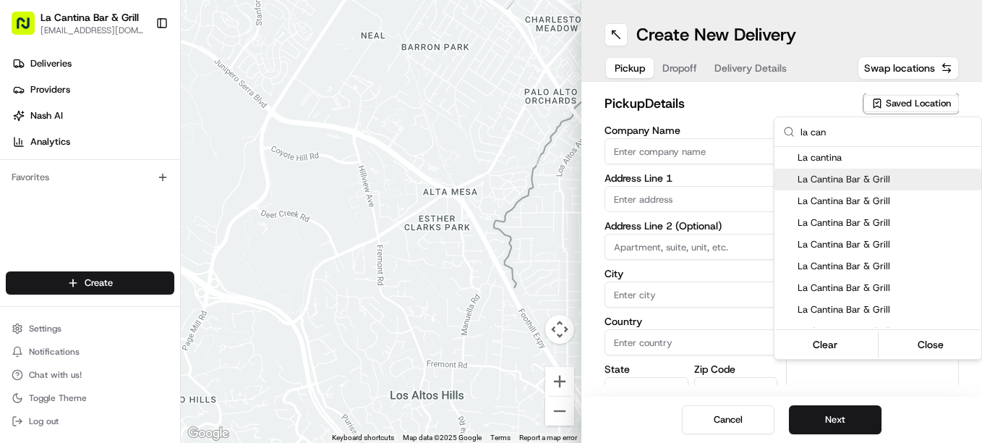
type input "la can"
click at [872, 192] on div "La Cantina Bar & Grill" at bounding box center [878, 201] width 207 height 22
type input "La Cantina Bar & Grill"
type input "[STREET_ADDRESS]"
type input "Plainfield"
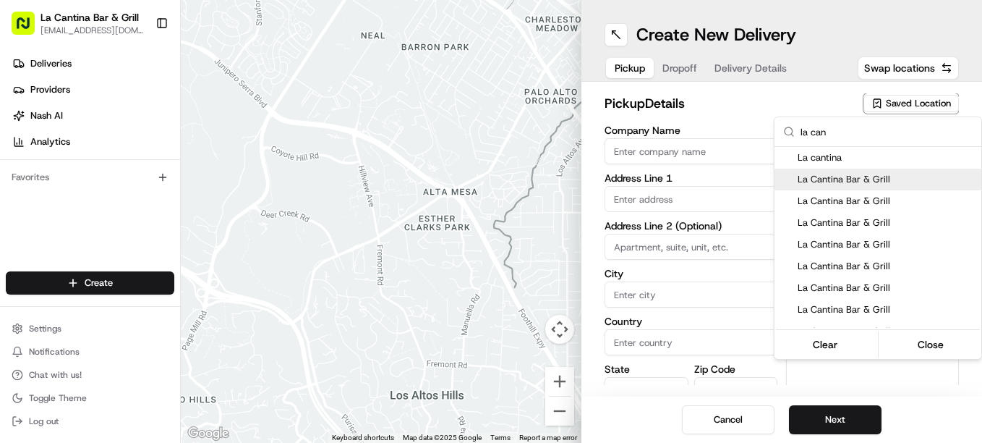
type input "US"
type input "CT"
type input "06374"
type input "[PERSON_NAME]"
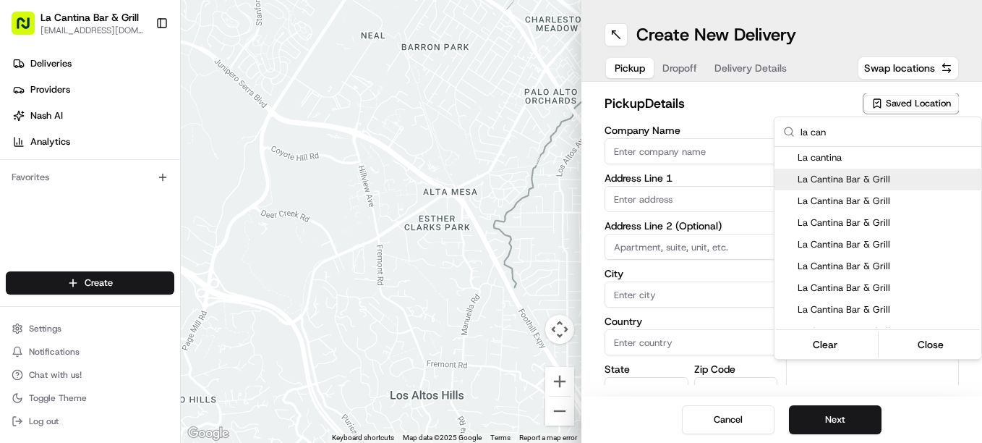
type input "+1 860 317 1082"
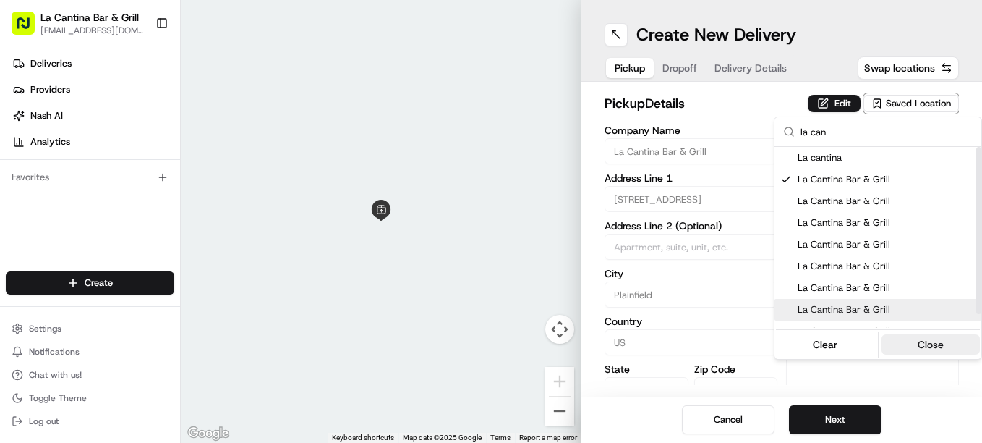
click at [920, 342] on button "Close" at bounding box center [931, 344] width 99 height 20
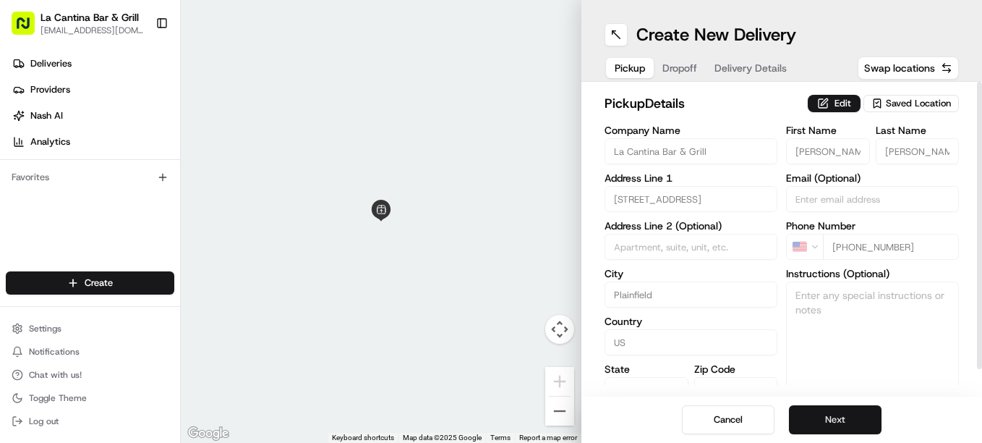
click at [823, 408] on button "Next" at bounding box center [835, 419] width 93 height 29
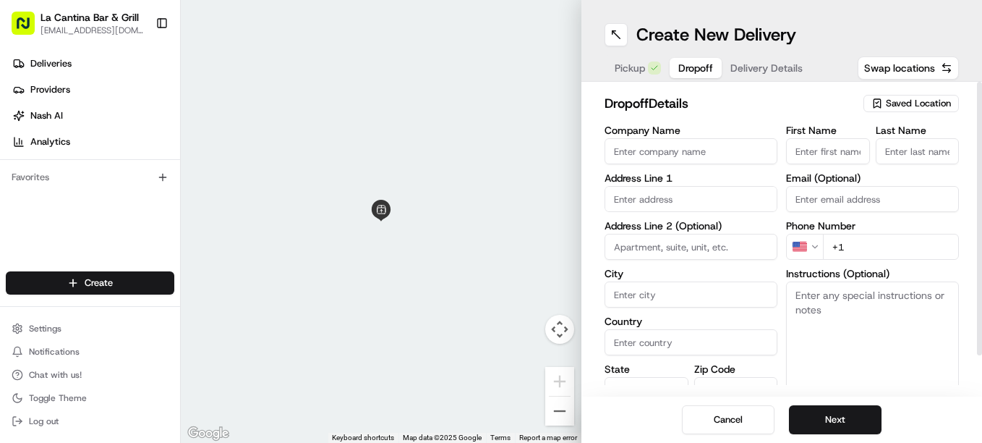
click at [820, 150] on input "First Name" at bounding box center [828, 151] width 84 height 26
type input "Chase"
type input "64 Palmer Lane"
type input "Plainfield"
type input "[GEOGRAPHIC_DATA]"
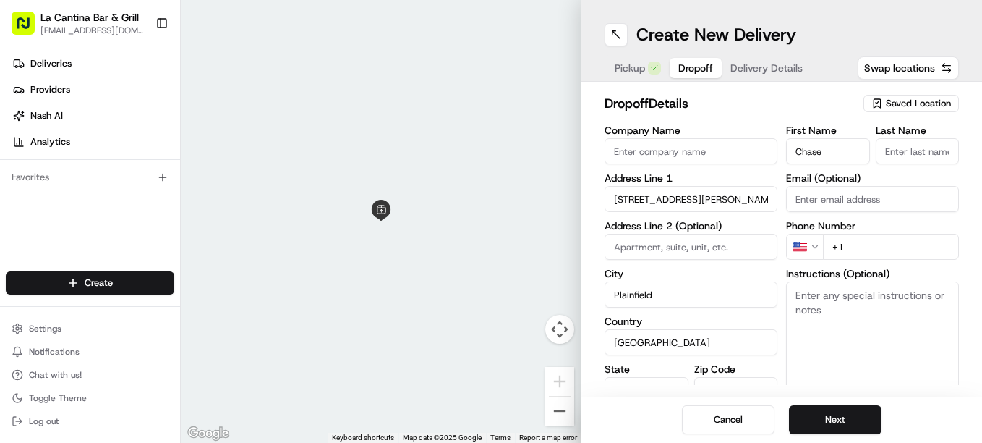
type input "CT"
type input "06374"
type input "Hyland"
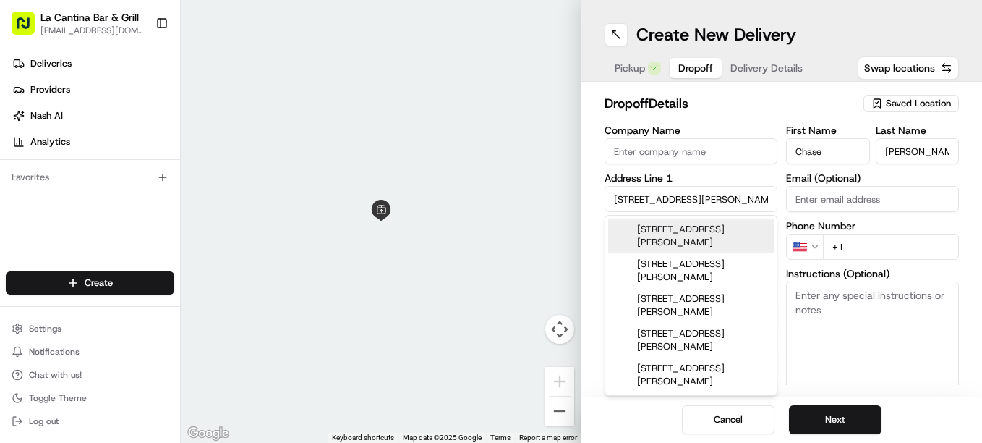
click at [730, 226] on div "64 Palmer Lane, Plainfield, CT" at bounding box center [691, 235] width 166 height 35
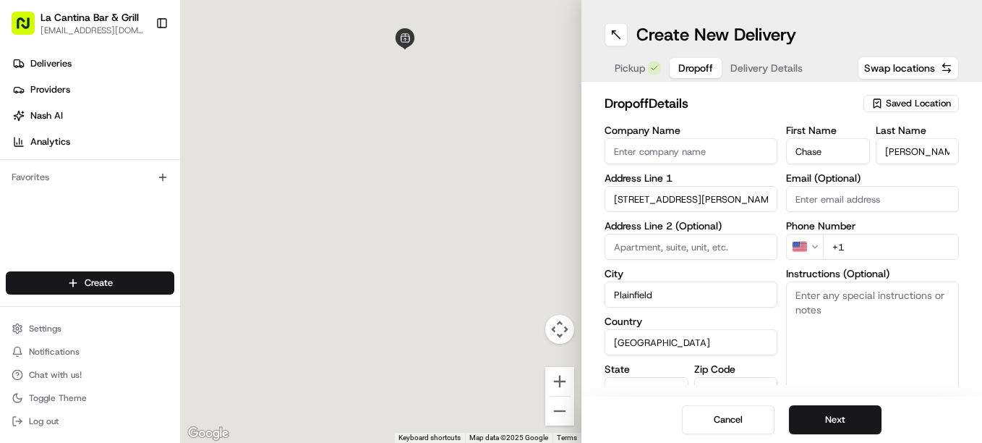
type input "64 Palmer Lane"
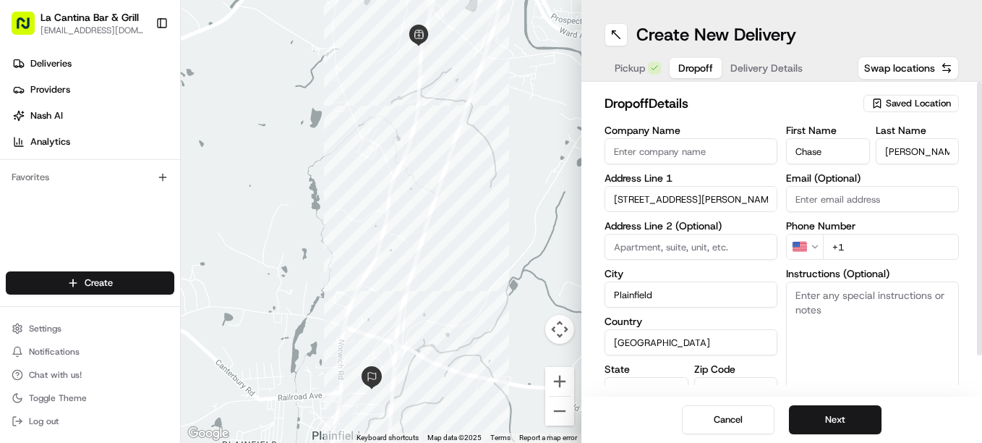
click at [863, 242] on input "+1" at bounding box center [891, 247] width 136 height 26
type input "+1 860 771 0970"
click at [884, 297] on textarea "Instructions (Optional)" at bounding box center [872, 335] width 173 height 109
type textarea "leave at door and knock"
click at [864, 412] on button "Next" at bounding box center [835, 419] width 93 height 29
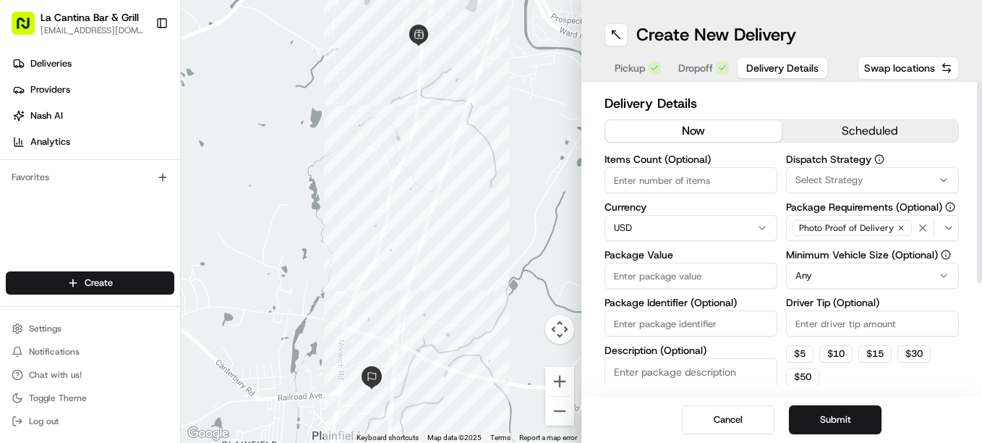
click at [839, 323] on input "Driver Tip (Optional)" at bounding box center [872, 323] width 173 height 26
type input "6.60"
click at [725, 276] on input "Package Value" at bounding box center [691, 276] width 173 height 26
type input "50.26"
click at [807, 417] on button "Submit" at bounding box center [835, 419] width 93 height 29
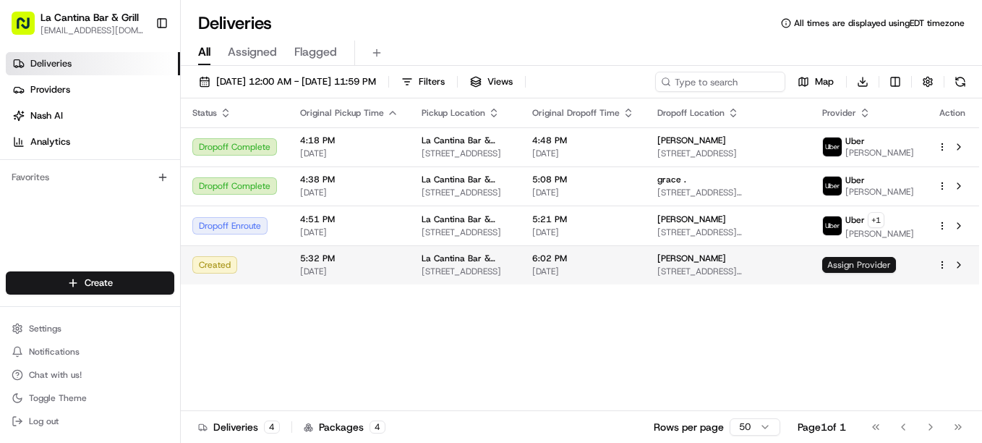
click at [858, 268] on span "Assign Provider" at bounding box center [860, 265] width 74 height 16
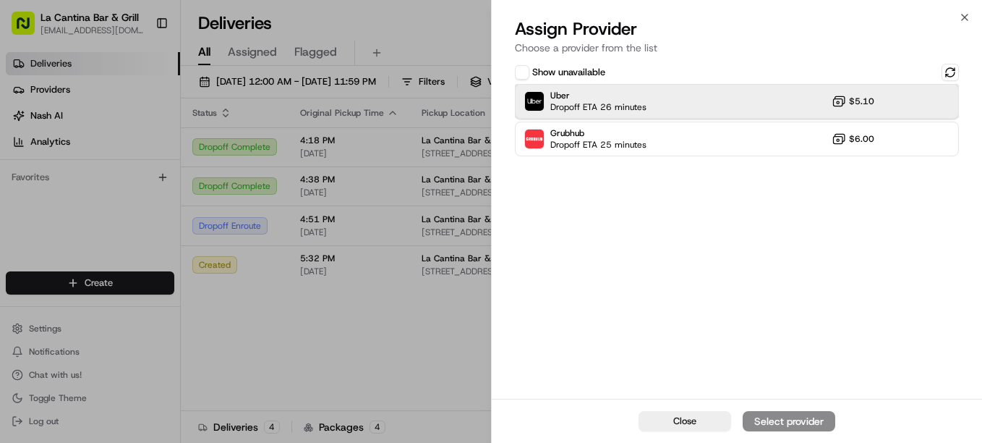
click at [779, 102] on div "Uber Dropoff ETA 26 minutes $5.10" at bounding box center [737, 101] width 444 height 35
click at [787, 415] on div "Assign Provider" at bounding box center [789, 421] width 71 height 14
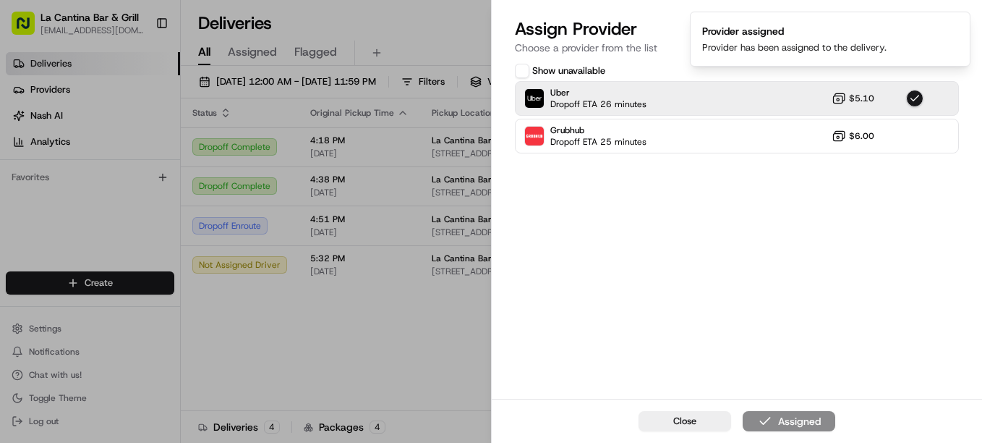
drag, startPoint x: 441, startPoint y: 357, endPoint x: 474, endPoint y: 318, distance: 51.9
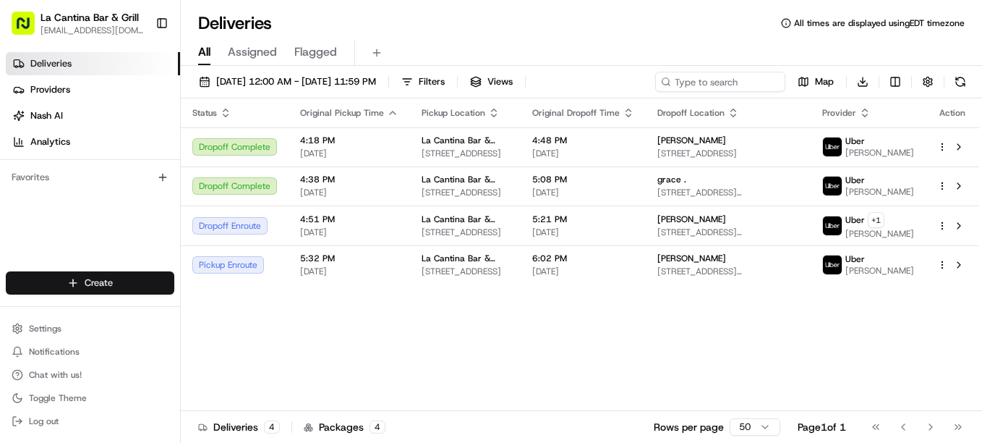
click at [104, 281] on html "La Cantina Bar & Grill lacantinabargrill@gmail.com Toggle Sidebar Deliveries Pr…" at bounding box center [491, 221] width 982 height 443
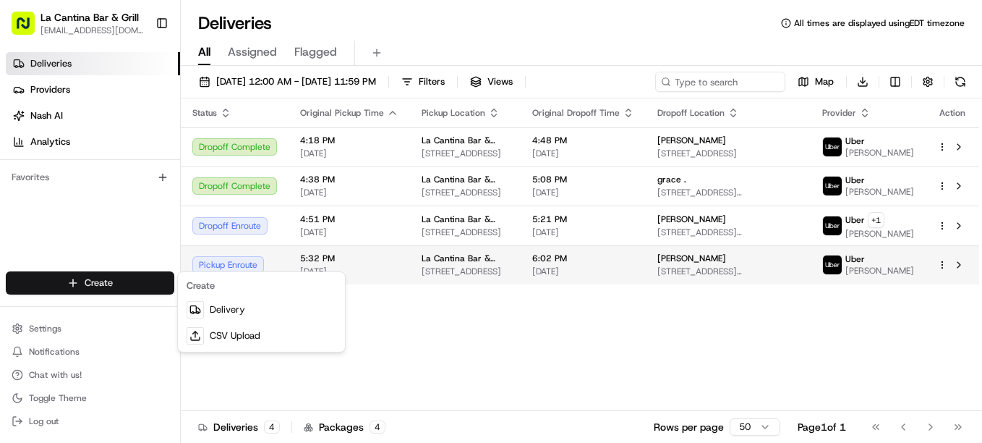
click at [857, 266] on html "La Cantina Bar & Grill lacantinabargrill@gmail.com Toggle Sidebar Deliveries Pr…" at bounding box center [491, 221] width 982 height 443
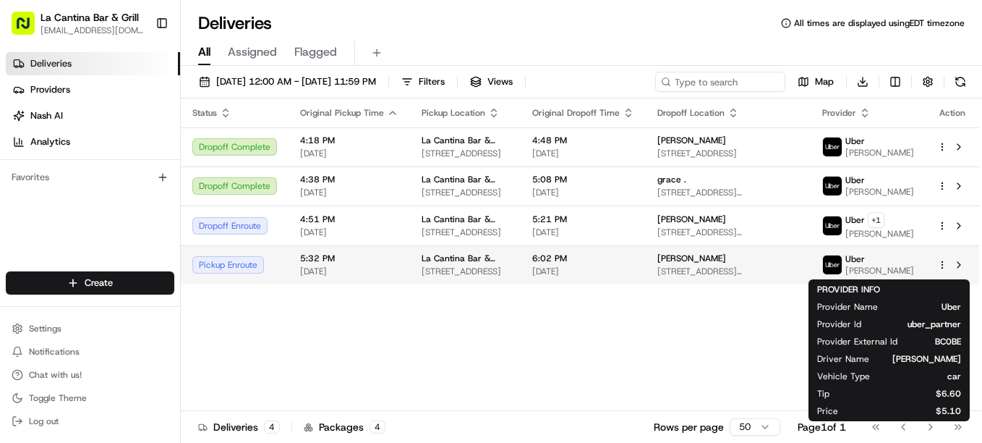
click at [842, 266] on img at bounding box center [832, 264] width 19 height 19
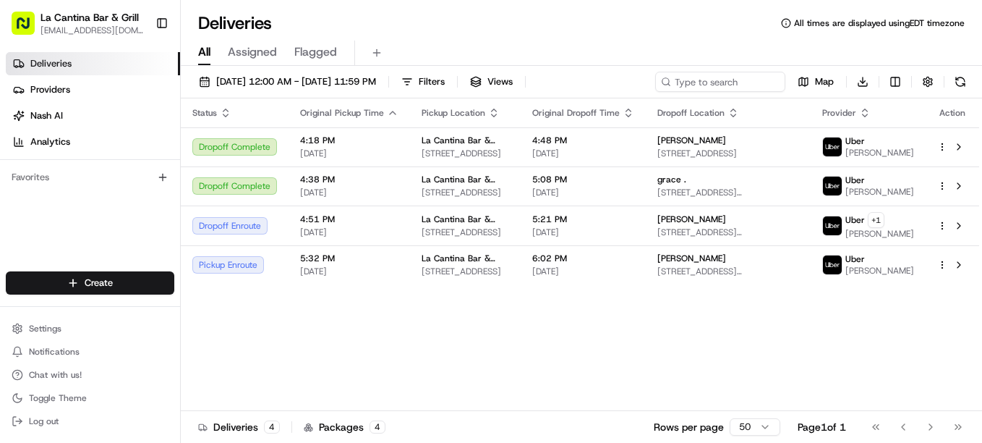
click at [140, 256] on div "Deliveries Providers Nash AI Analytics Favorites" at bounding box center [90, 163] width 180 height 234
click at [158, 283] on html "La Cantina Bar & Grill lacantinabargrill@gmail.com Toggle Sidebar Deliveries Pr…" at bounding box center [491, 221] width 982 height 443
click at [242, 310] on link "Delivery" at bounding box center [261, 310] width 161 height 26
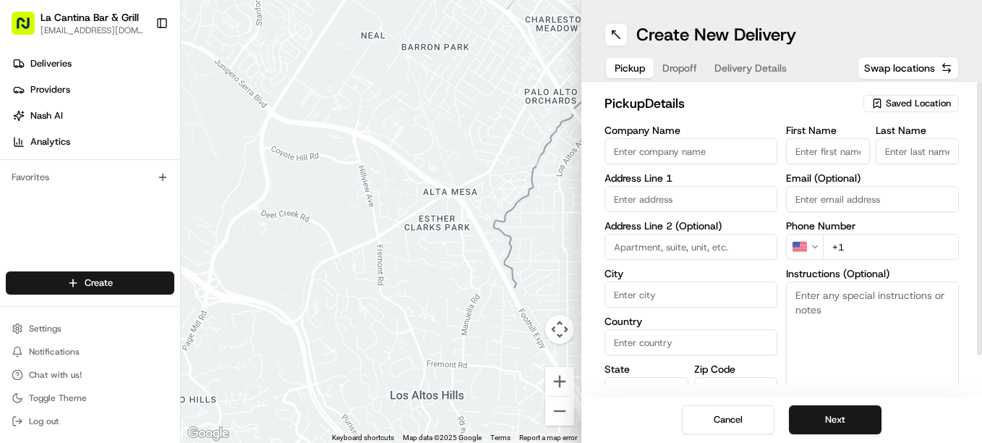
click at [898, 101] on span "Saved Location" at bounding box center [918, 103] width 65 height 13
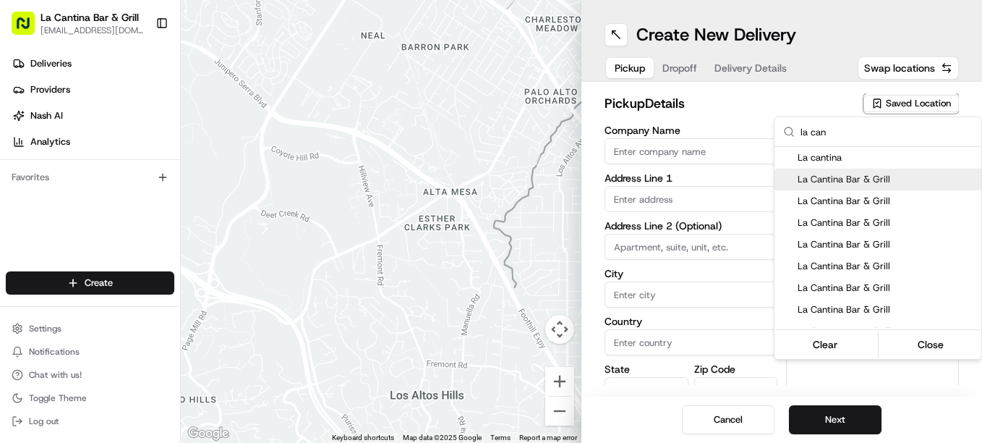
type input "la can"
click at [866, 174] on span "La Cantina Bar & Grill" at bounding box center [887, 179] width 178 height 13
type input "La Cantina Bar & Grill"
type input "[STREET_ADDRESS]"
type input "Plainfield"
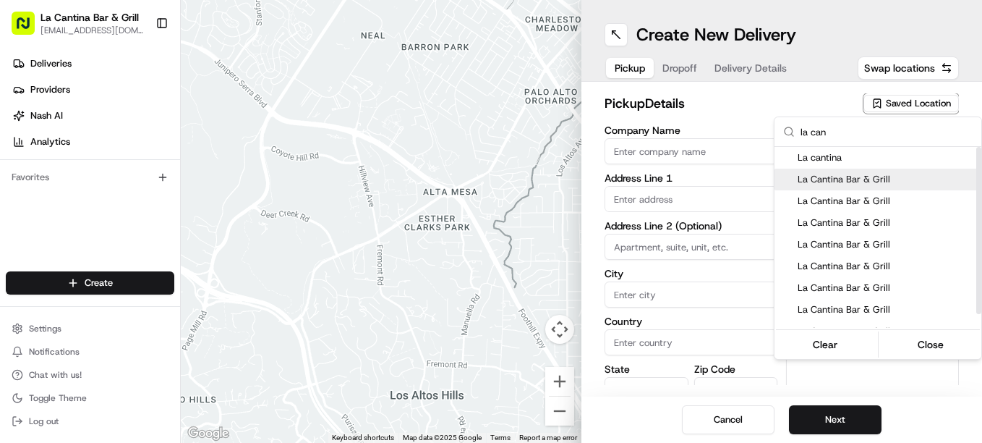
type input "US"
type input "CT"
type input "06374"
type input "[PERSON_NAME]"
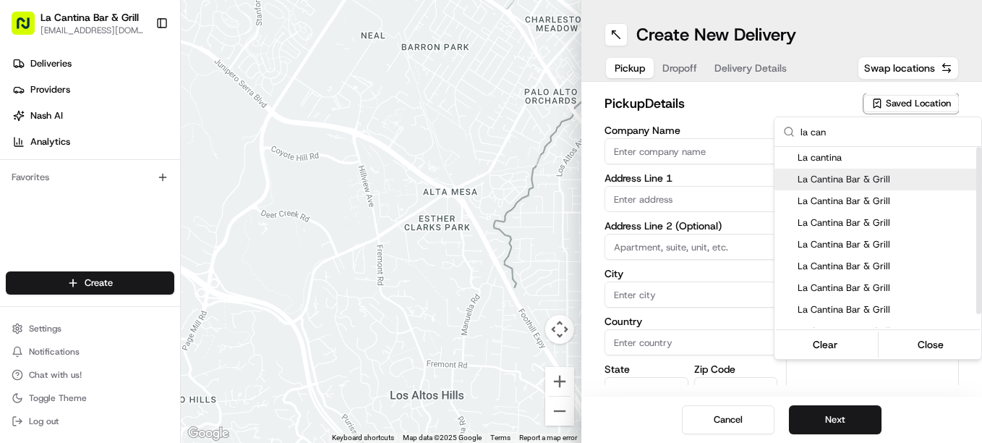
type input "[PHONE_NUMBER]"
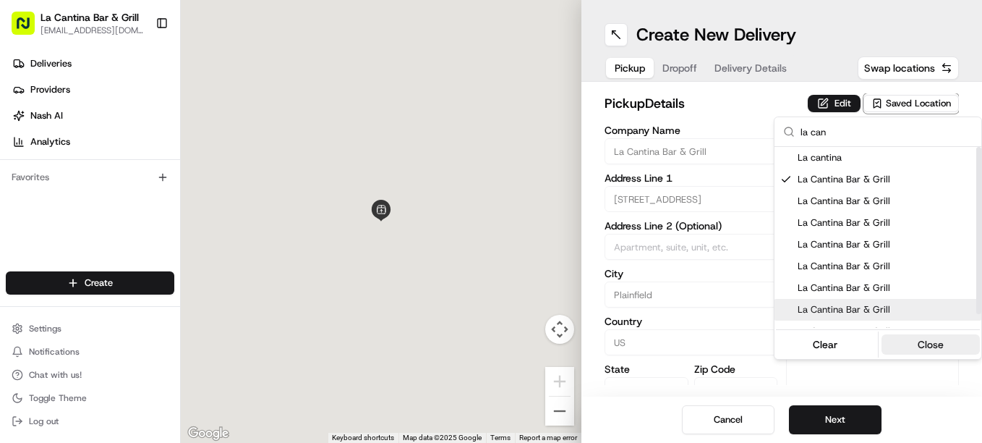
click at [933, 349] on button "Close" at bounding box center [931, 344] width 99 height 20
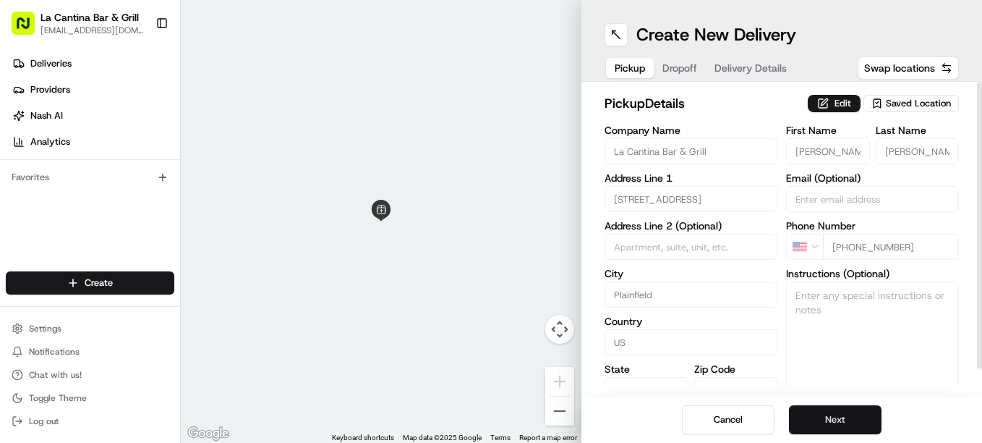
click at [860, 413] on button "Next" at bounding box center [835, 419] width 93 height 29
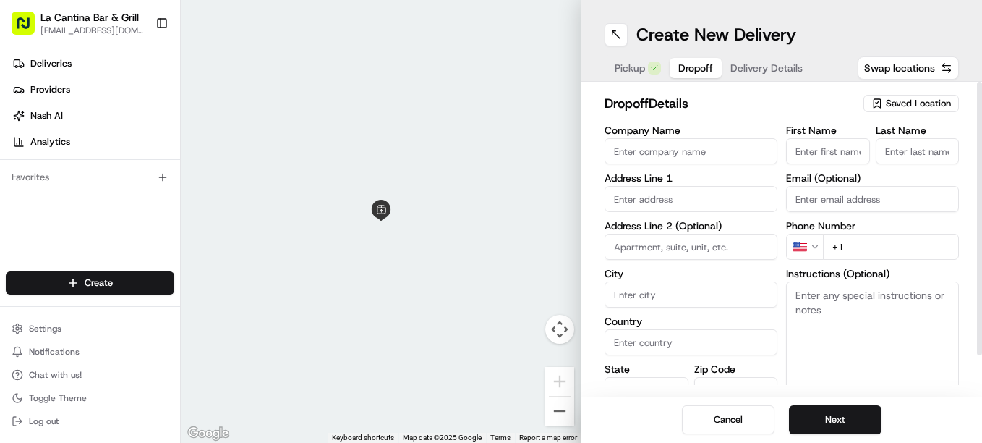
click at [820, 151] on input "First Name" at bounding box center [828, 151] width 84 height 26
type input "melissa"
click at [652, 200] on input "text" at bounding box center [691, 199] width 173 height 26
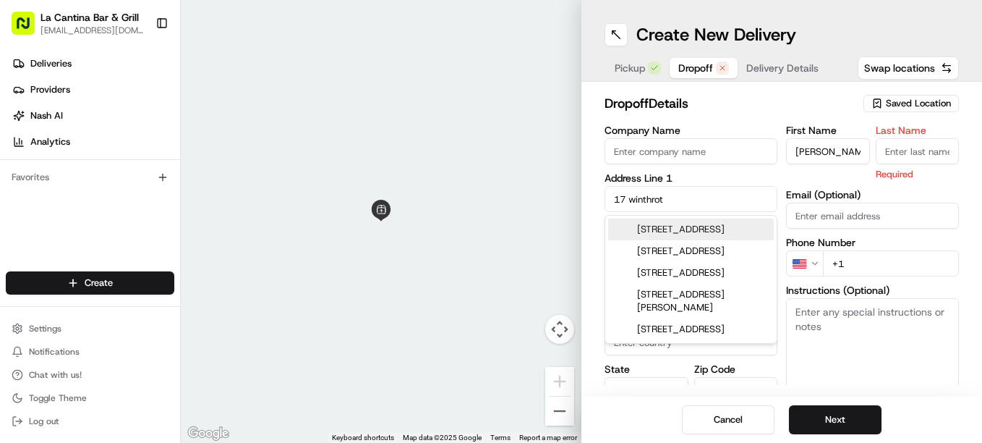
click at [705, 234] on div "17 Winthrop Drive, Plainfield, CT" at bounding box center [691, 229] width 166 height 22
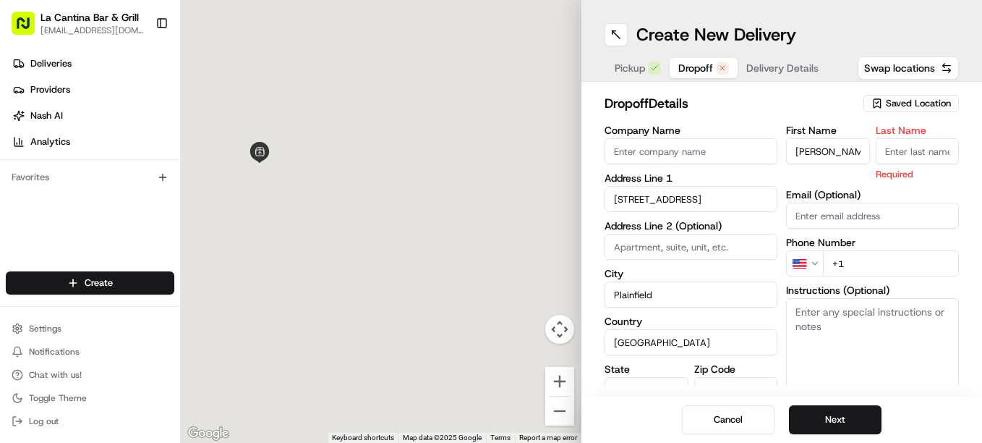
type input "17 Winthrop Dr, Plainfield, CT 06354, USA"
type input "Plainfield"
type input "[GEOGRAPHIC_DATA]"
type input "CT"
type input "06354"
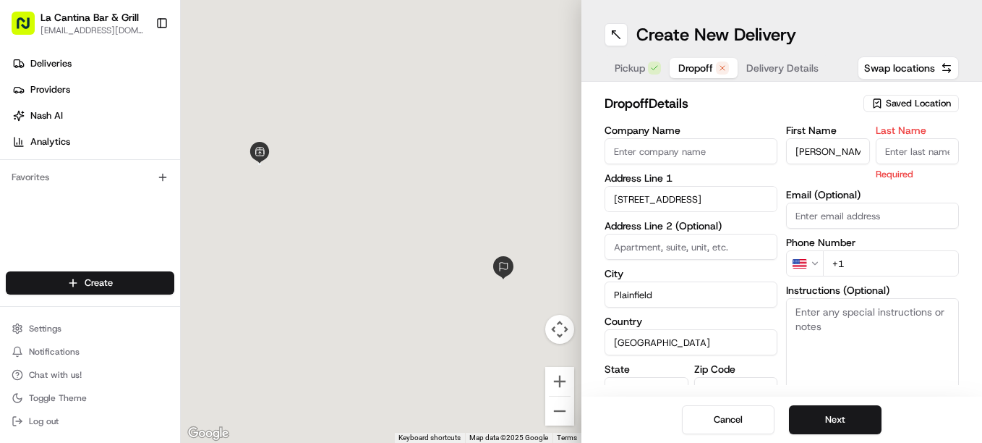
type input "17 Winthrop Drive"
click at [896, 145] on input "Last Name" at bounding box center [918, 151] width 84 height 26
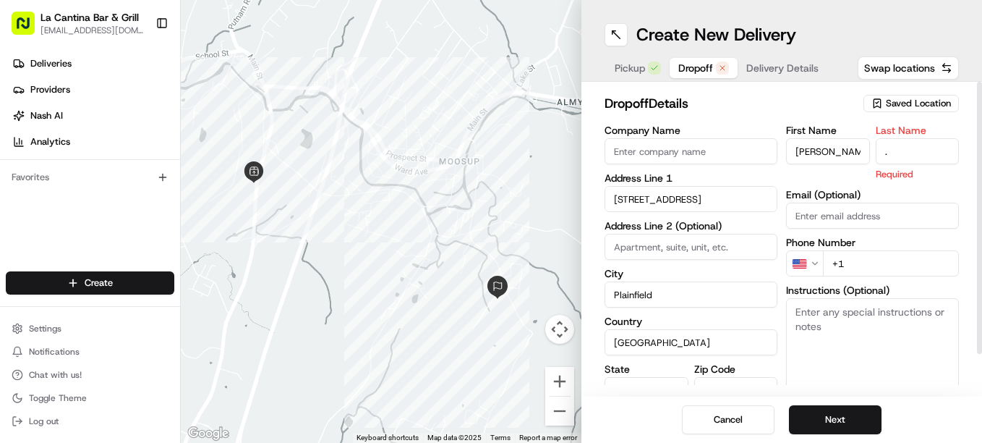
type input "."
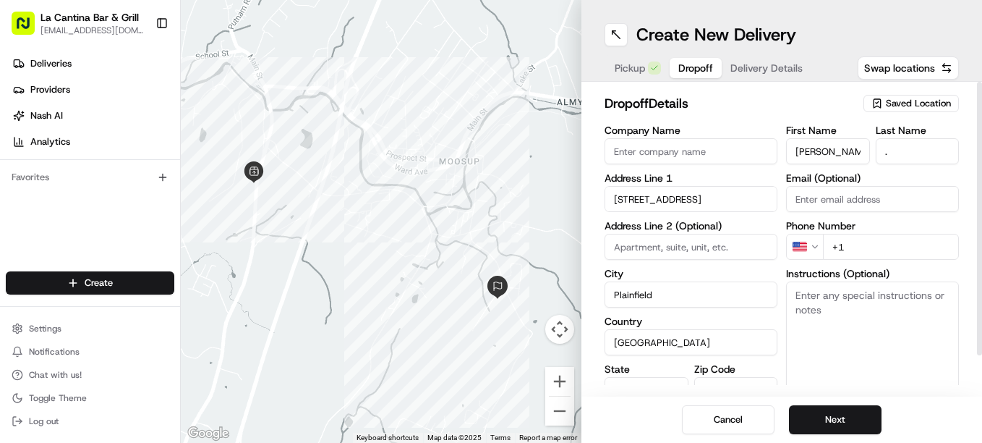
drag, startPoint x: 723, startPoint y: 295, endPoint x: 737, endPoint y: 294, distance: 13.8
click at [723, 295] on input "Plainfield" at bounding box center [691, 294] width 173 height 26
click at [921, 247] on input "+1" at bounding box center [891, 247] width 136 height 26
type input "+1 401 250 4358"
click at [843, 414] on button "Next" at bounding box center [835, 419] width 93 height 29
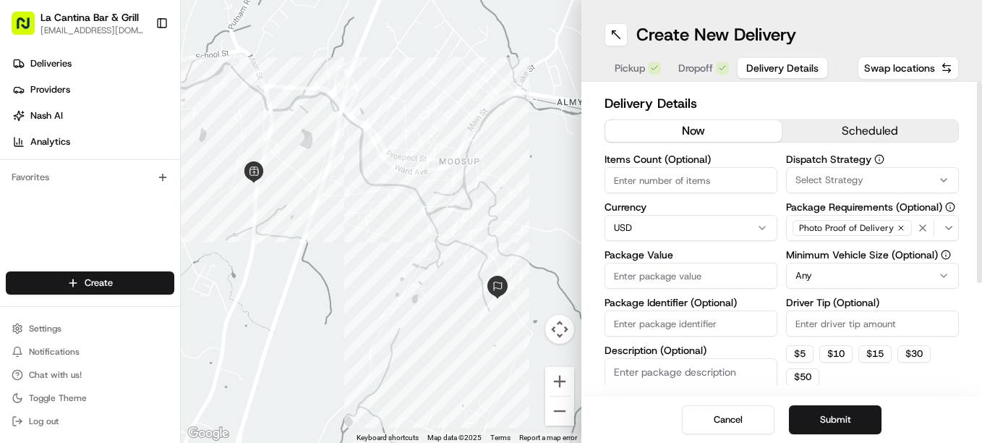
click at [799, 320] on input "Driver Tip (Optional)" at bounding box center [872, 323] width 173 height 26
type input "5.00"
click at [660, 273] on input "Package Value" at bounding box center [691, 276] width 173 height 26
type input "78.00"
click at [833, 417] on button "Submit" at bounding box center [835, 419] width 93 height 29
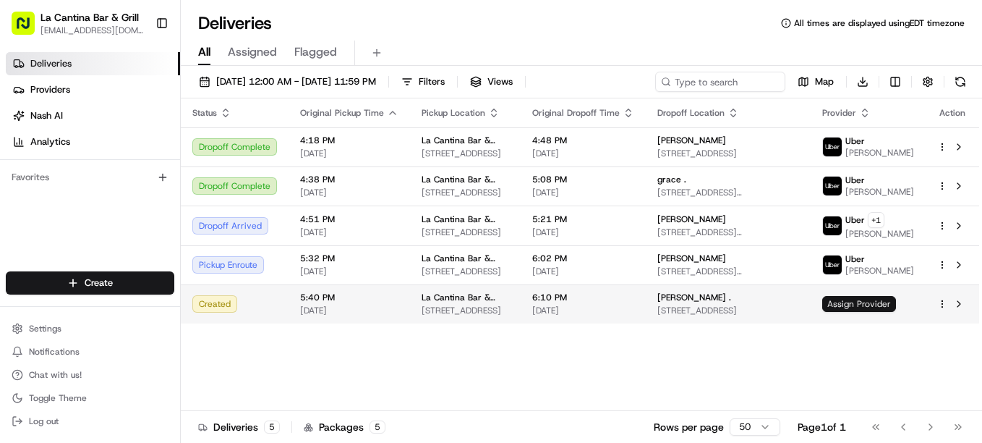
click at [866, 303] on span "Assign Provider" at bounding box center [860, 304] width 74 height 16
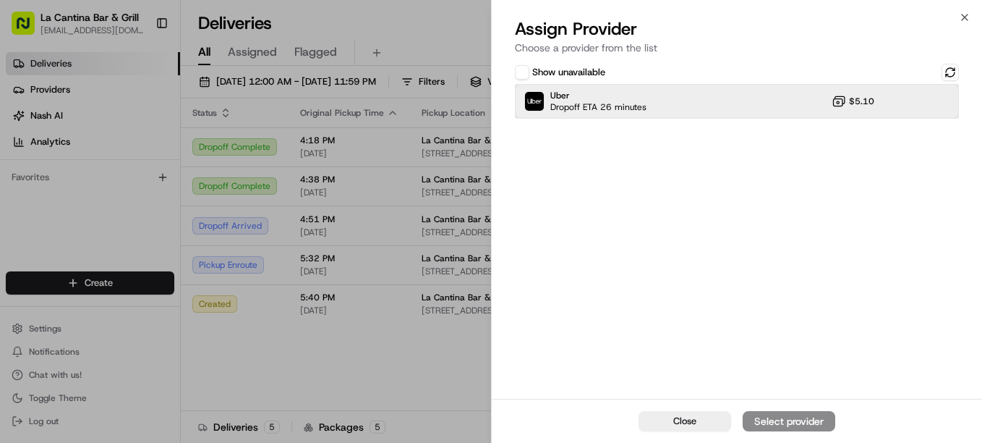
click at [707, 86] on div "Uber Dropoff ETA 26 minutes $5.10" at bounding box center [737, 101] width 444 height 35
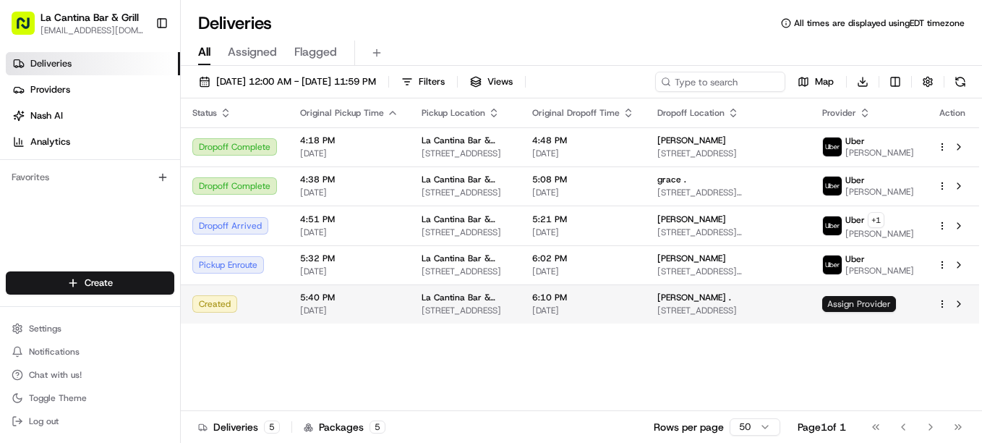
click at [888, 302] on span "Assign Provider" at bounding box center [860, 304] width 74 height 16
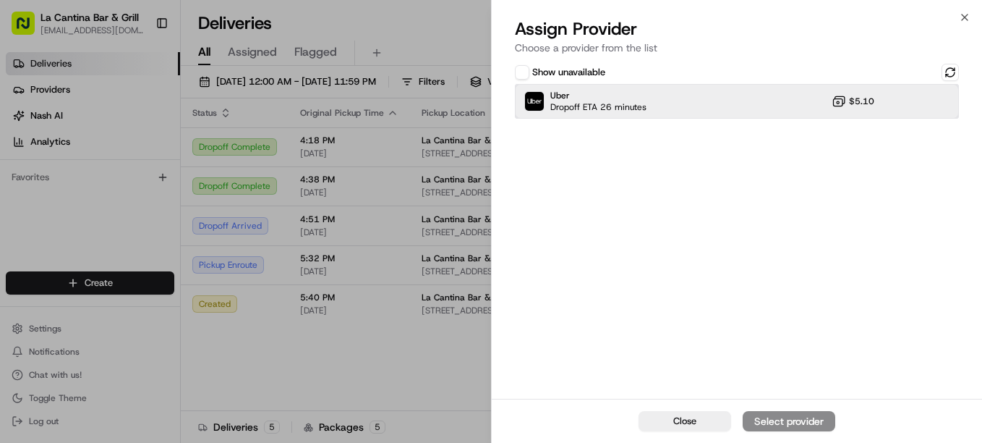
click at [672, 111] on div "Uber Dropoff ETA 26 minutes $5.10" at bounding box center [737, 101] width 444 height 35
click at [797, 420] on div "Assign Provider" at bounding box center [789, 421] width 71 height 14
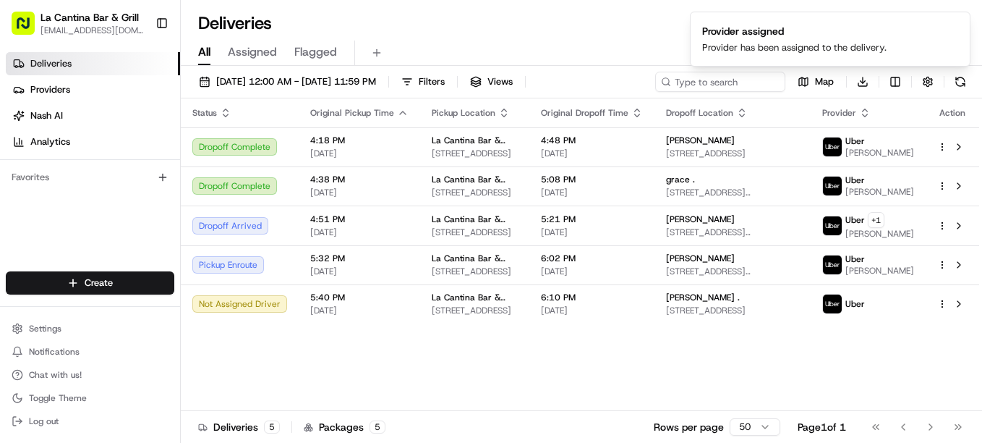
click at [453, 376] on div "Status Original Pickup Time Pickup Location Original Dropoff Time Dropoff Locat…" at bounding box center [580, 254] width 799 height 313
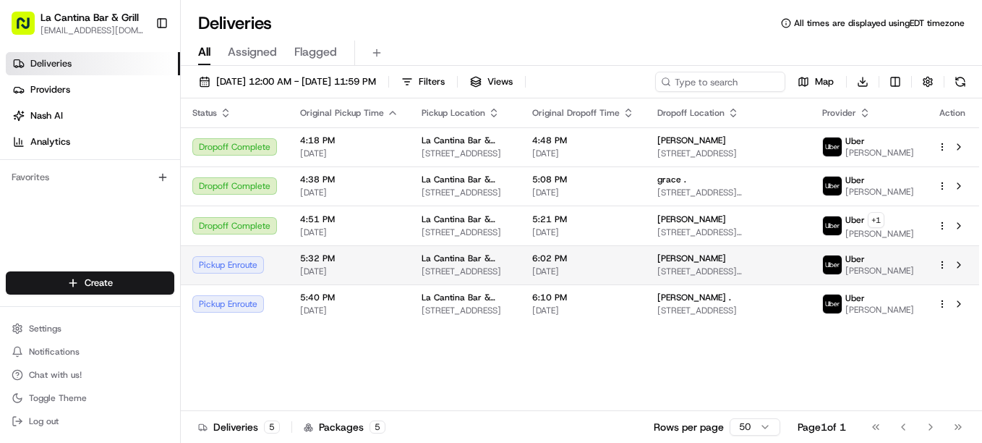
click at [842, 263] on img at bounding box center [832, 264] width 19 height 19
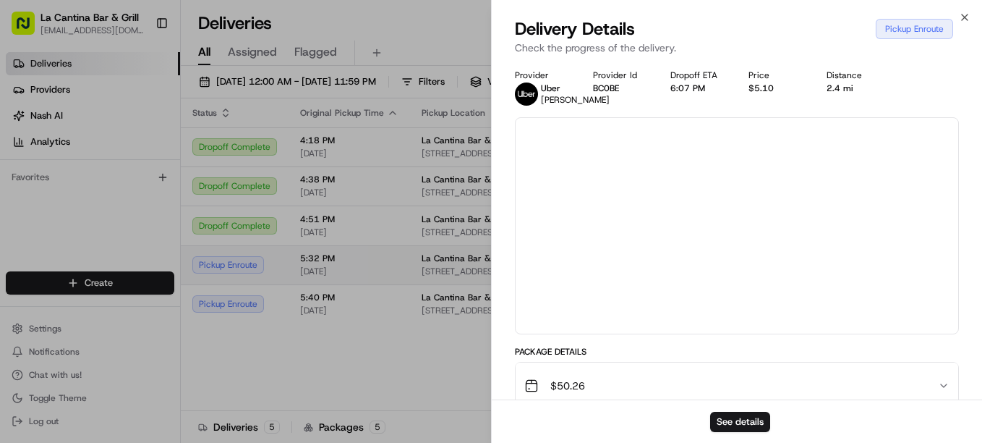
click at [862, 263] on div at bounding box center [491, 221] width 982 height 443
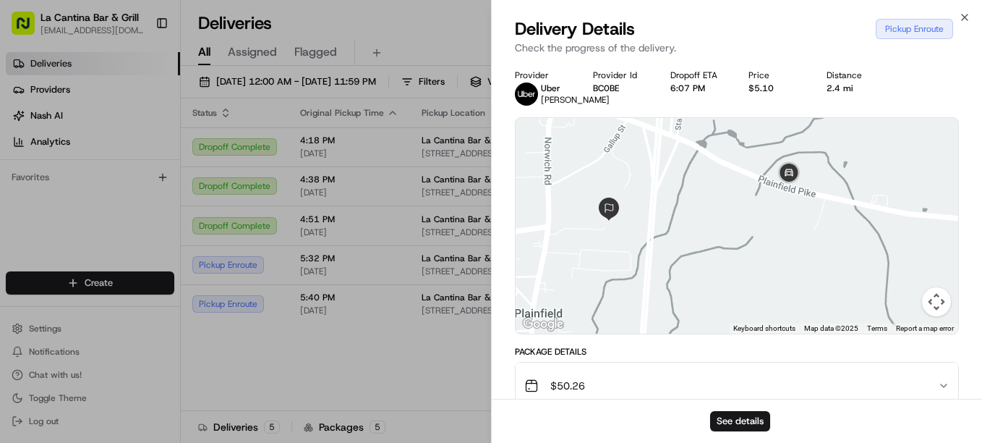
drag, startPoint x: 783, startPoint y: 238, endPoint x: 769, endPoint y: 271, distance: 35.6
click at [769, 271] on div at bounding box center [737, 226] width 443 height 216
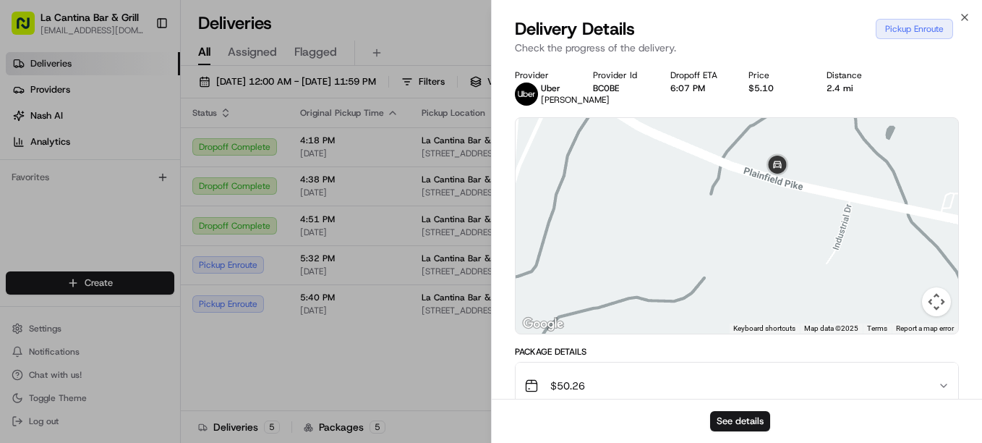
drag, startPoint x: 764, startPoint y: 246, endPoint x: 740, endPoint y: 302, distance: 61.3
click at [740, 302] on div at bounding box center [737, 226] width 443 height 216
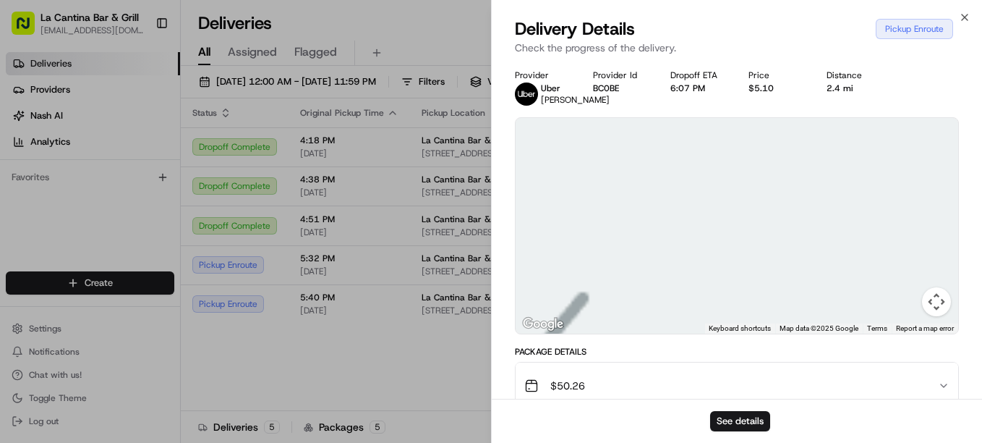
drag, startPoint x: 757, startPoint y: 244, endPoint x: 812, endPoint y: 218, distance: 60.5
click at [736, 353] on div "Provider Uber Dawn W. Provider Id BC0BE Dropoff ETA 6:07 PM Price $5.10 Distanc…" at bounding box center [737, 389] width 444 height 641
click at [762, 286] on div at bounding box center [737, 226] width 443 height 216
click at [963, 18] on icon "button" at bounding box center [965, 18] width 12 height 12
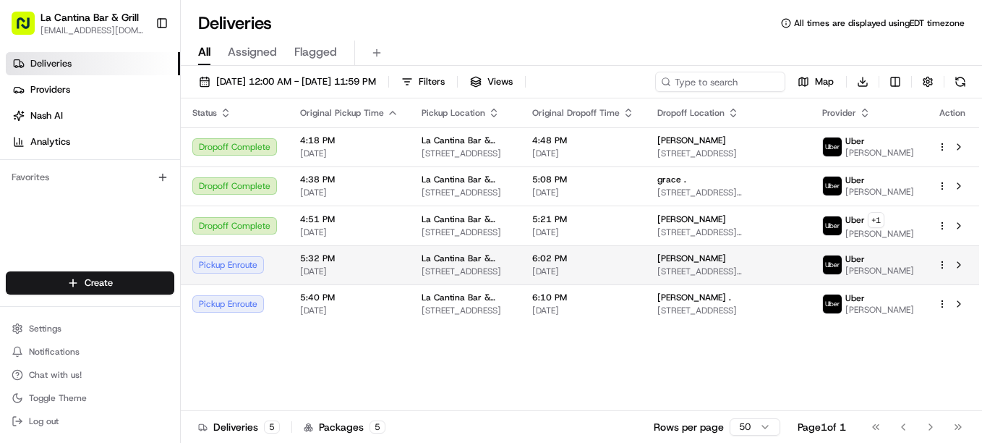
click at [842, 258] on img at bounding box center [832, 264] width 19 height 19
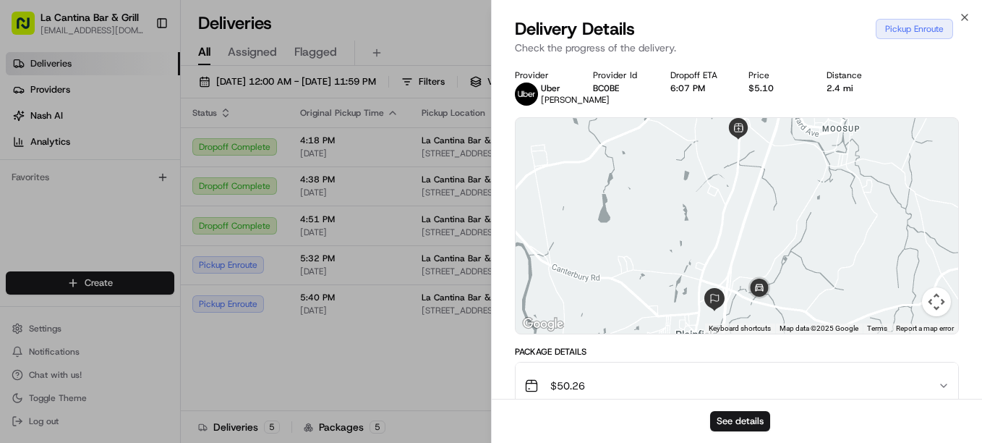
drag, startPoint x: 451, startPoint y: 362, endPoint x: 954, endPoint y: 17, distance: 610.4
click at [451, 362] on div "Status Original Pickup Time Pickup Location Original Dropoff Time Dropoff Locat…" at bounding box center [580, 254] width 799 height 313
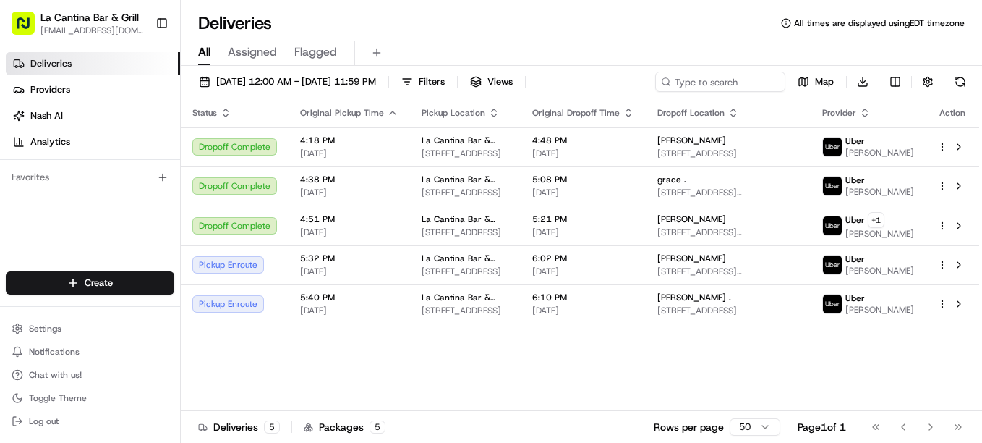
click at [962, 13] on div "Deliveries All times are displayed using EDT timezone" at bounding box center [582, 23] width 802 height 23
click at [696, 347] on div "Status Original Pickup Time Pickup Location Original Dropoff Time Dropoff Locat…" at bounding box center [580, 254] width 799 height 313
